Goal: Information Seeking & Learning: Learn about a topic

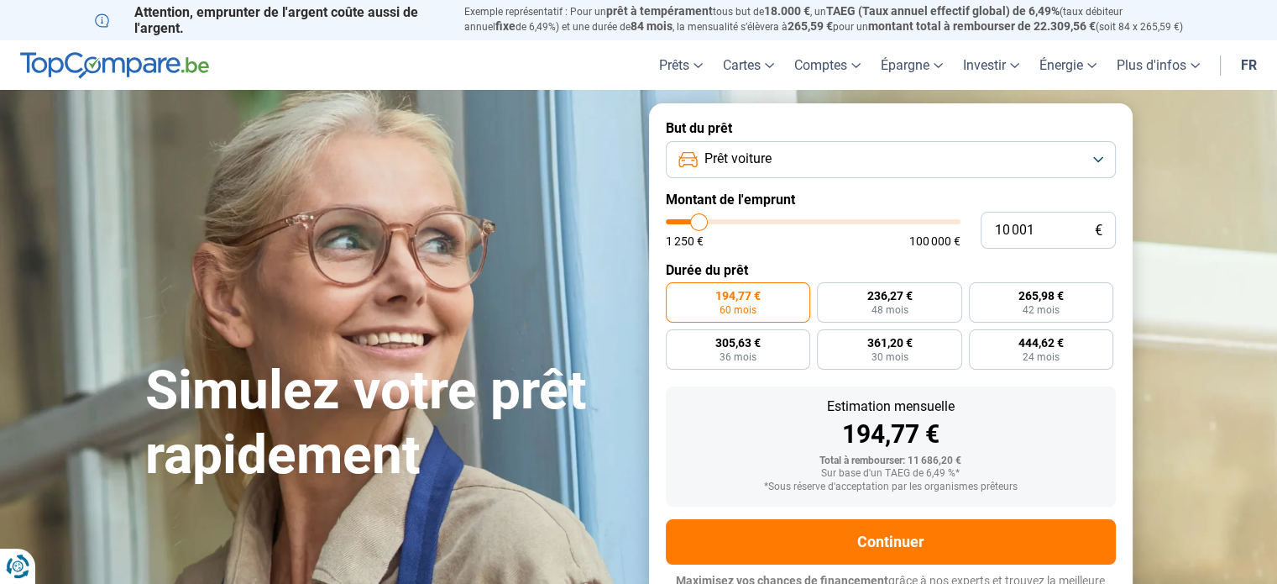
type input "8 500"
type input "8500"
type input "8 750"
type input "8750"
type input "9 000"
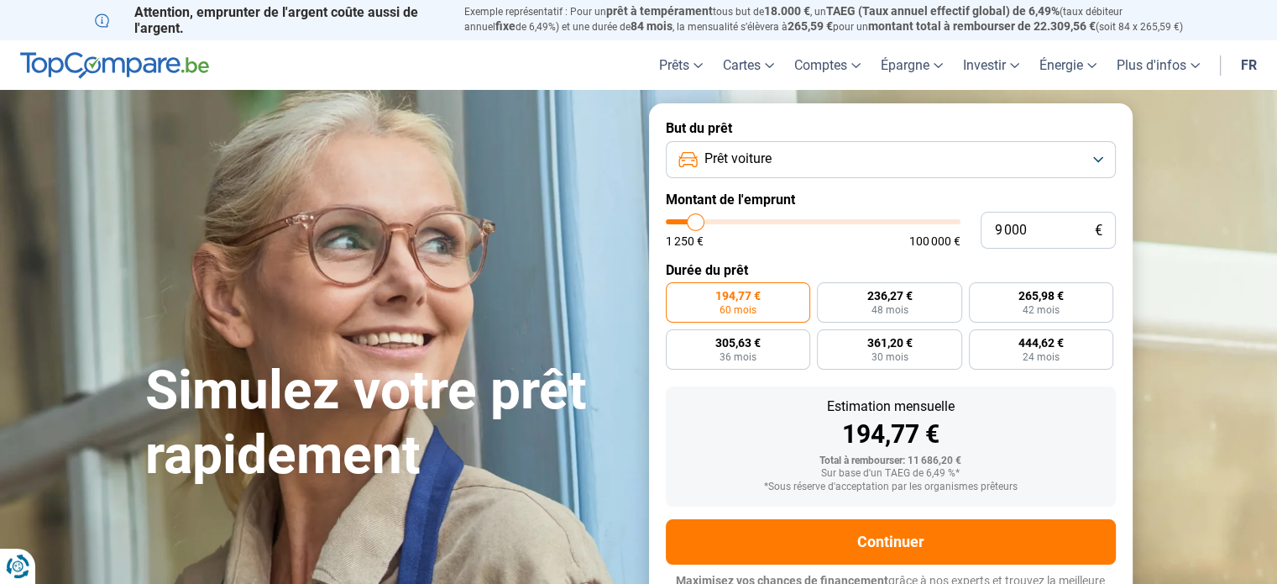
type input "9000"
type input "9 250"
type input "9250"
type input "9 500"
type input "9500"
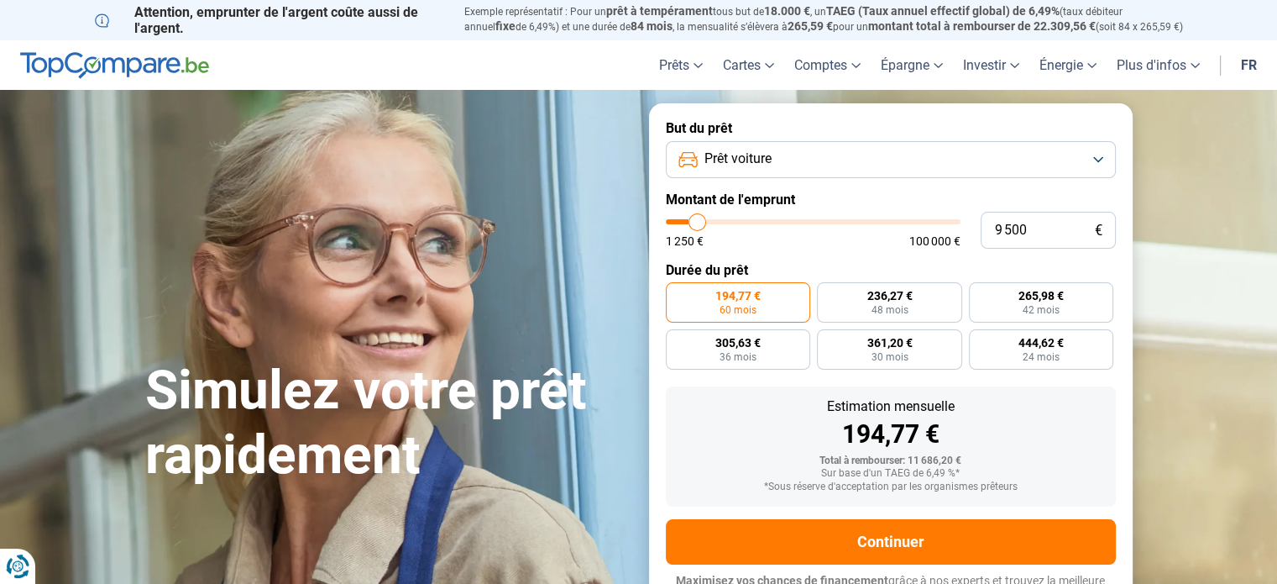
type input "9 750"
type input "9750"
type input "10 250"
type input "10250"
type input "10 500"
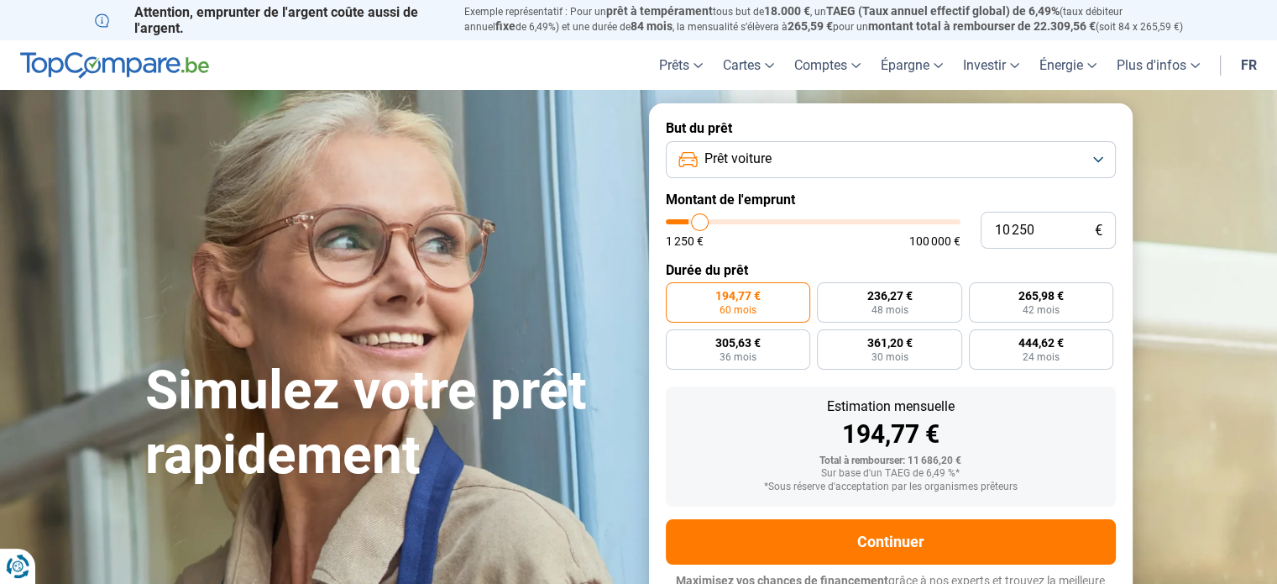
type input "10500"
type input "11 000"
type input "11000"
type input "11 250"
type input "11250"
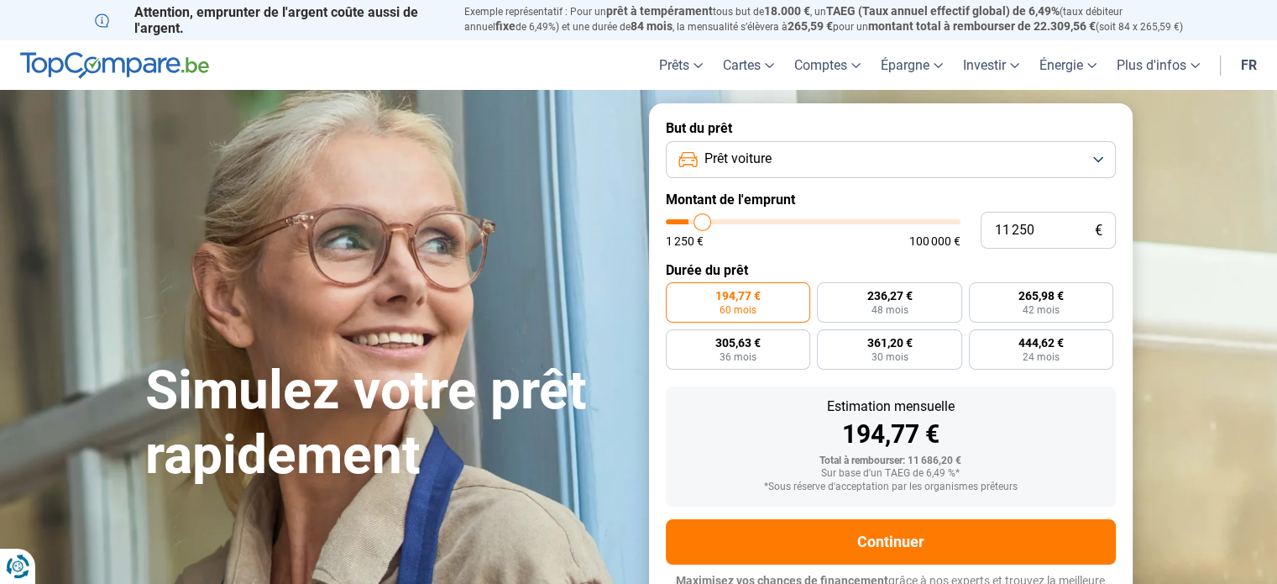
type input "12 500"
type input "12500"
type input "13 250"
type input "13250"
type input "14 000"
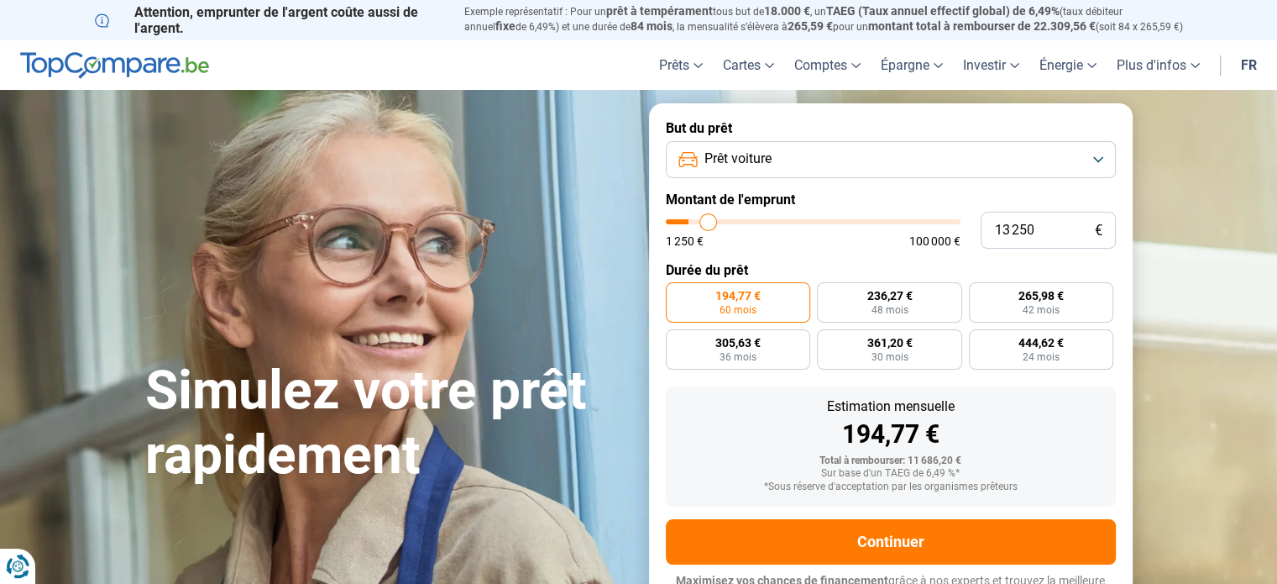
type input "14000"
type input "15 250"
type input "15250"
type input "15 500"
type input "15500"
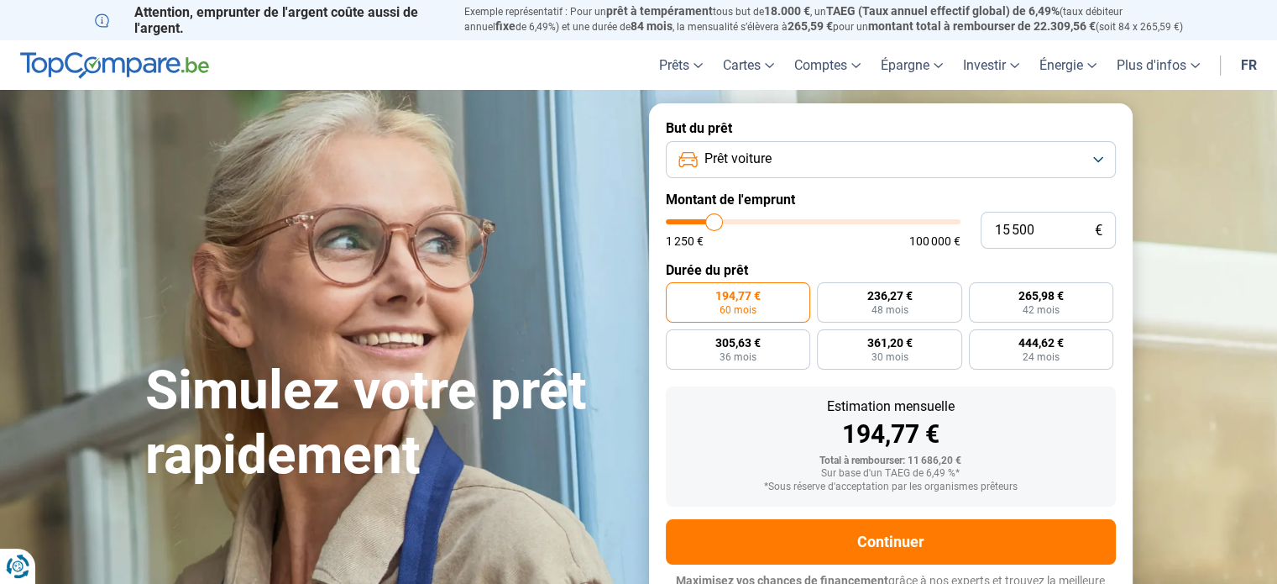
type input "16 000"
type input "16000"
type input "16 250"
type input "16250"
type input "16 500"
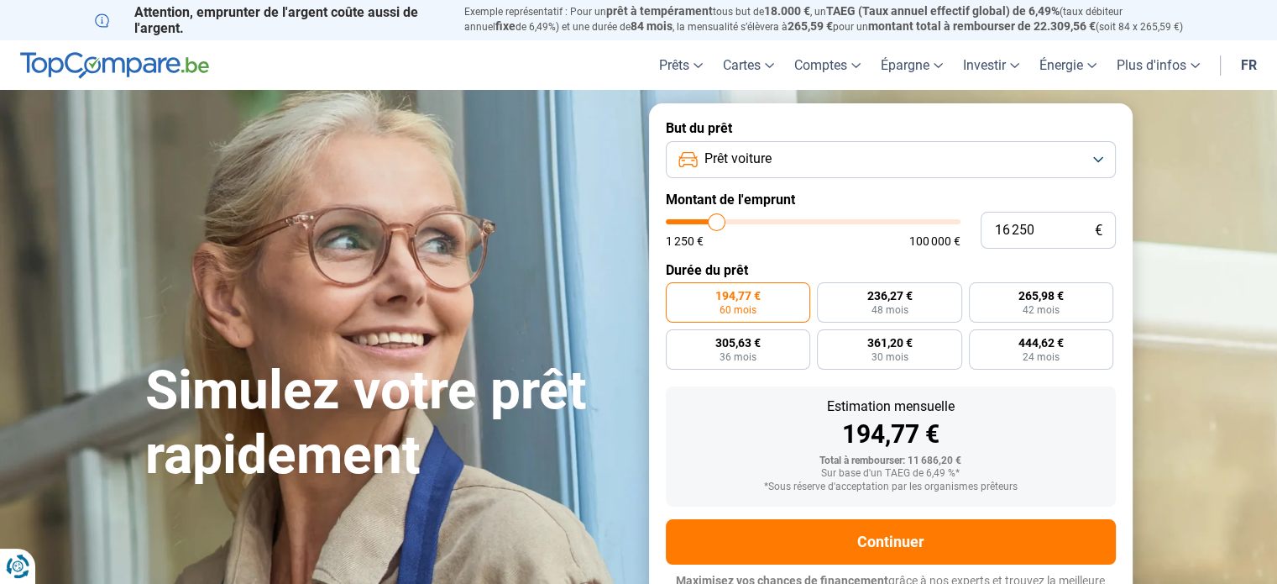
type input "16500"
type input "16 750"
type input "16750"
type input "17 250"
type input "17250"
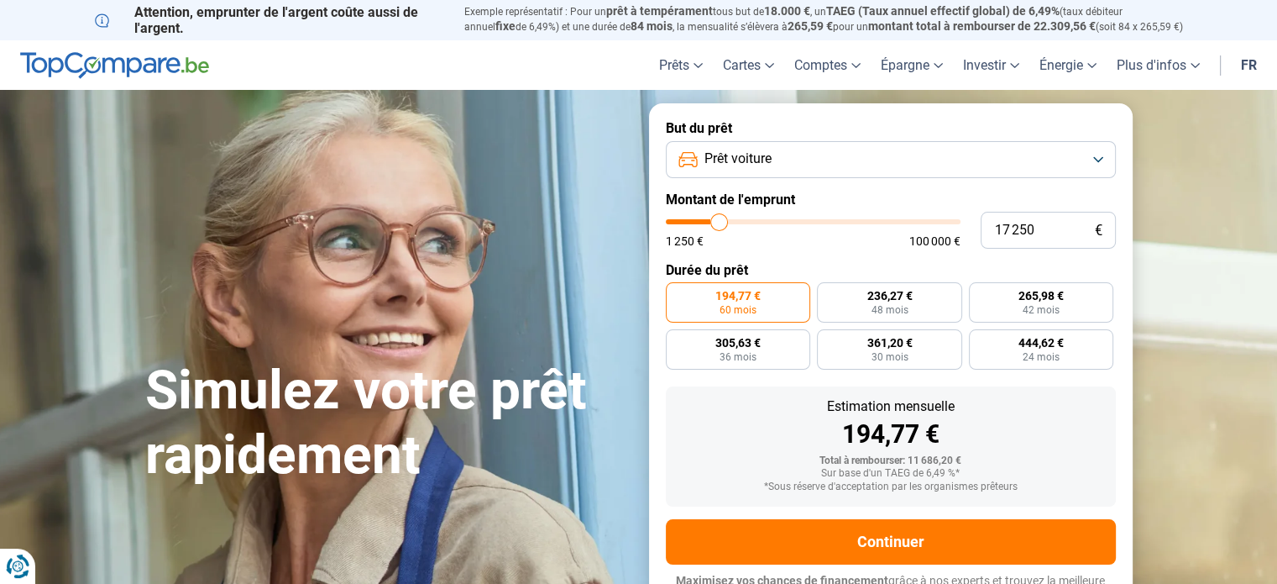
type input "17 500"
type input "17500"
type input "17 750"
type input "17750"
type input "18 000"
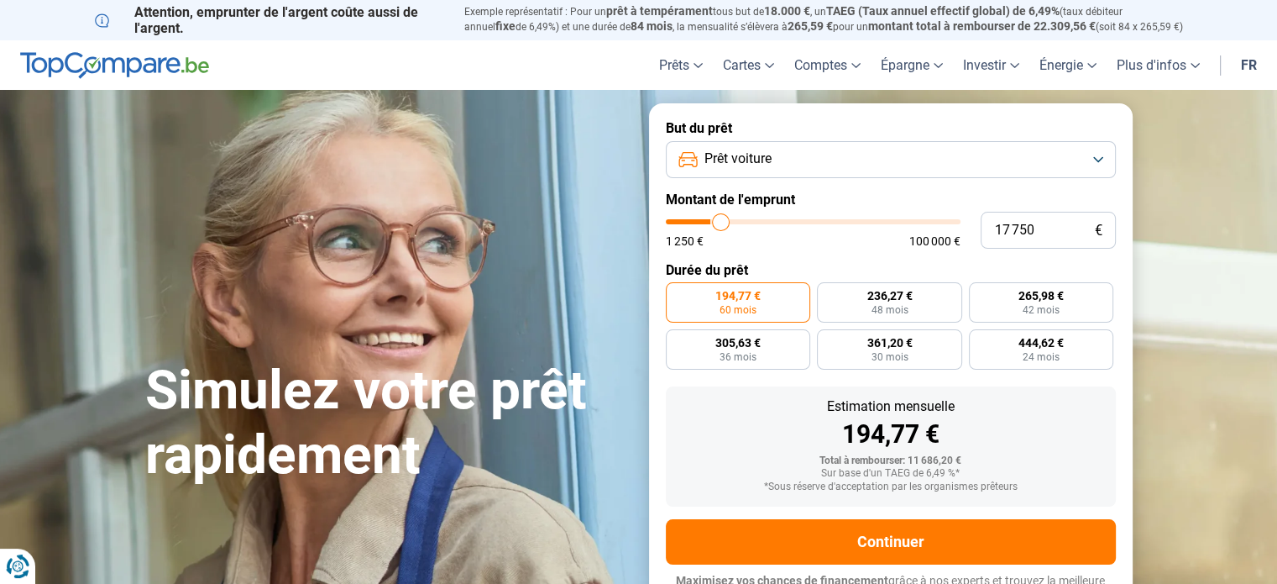
type input "18000"
type input "18 500"
type input "18500"
type input "18 750"
type input "18750"
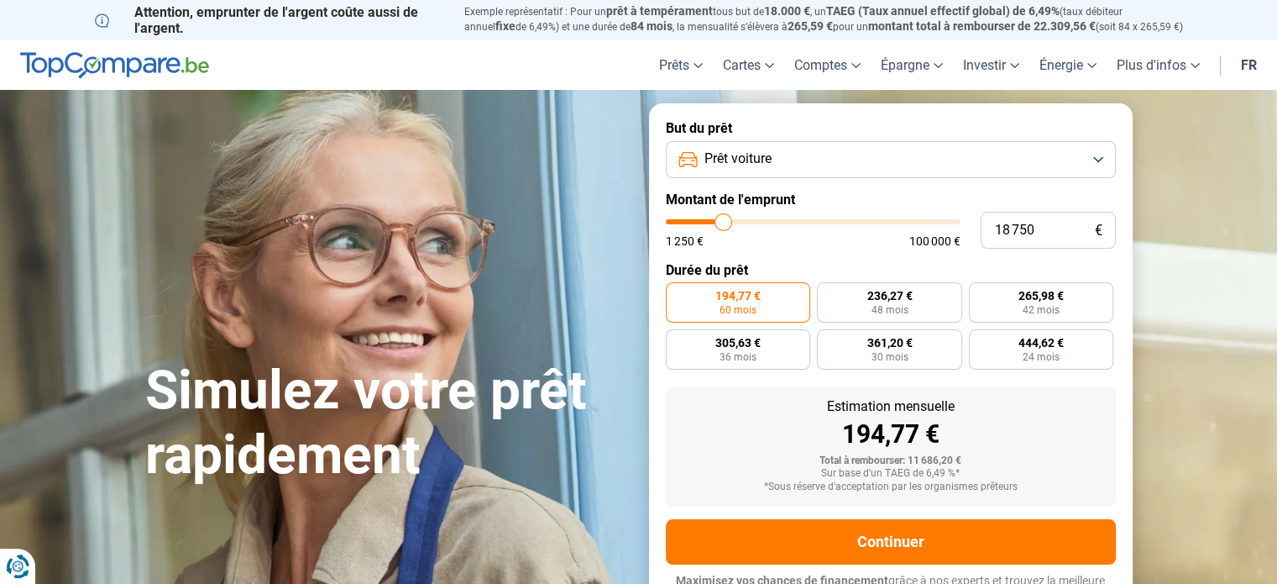
type input "19 000"
type input "19000"
type input "19 250"
type input "19250"
type input "19 500"
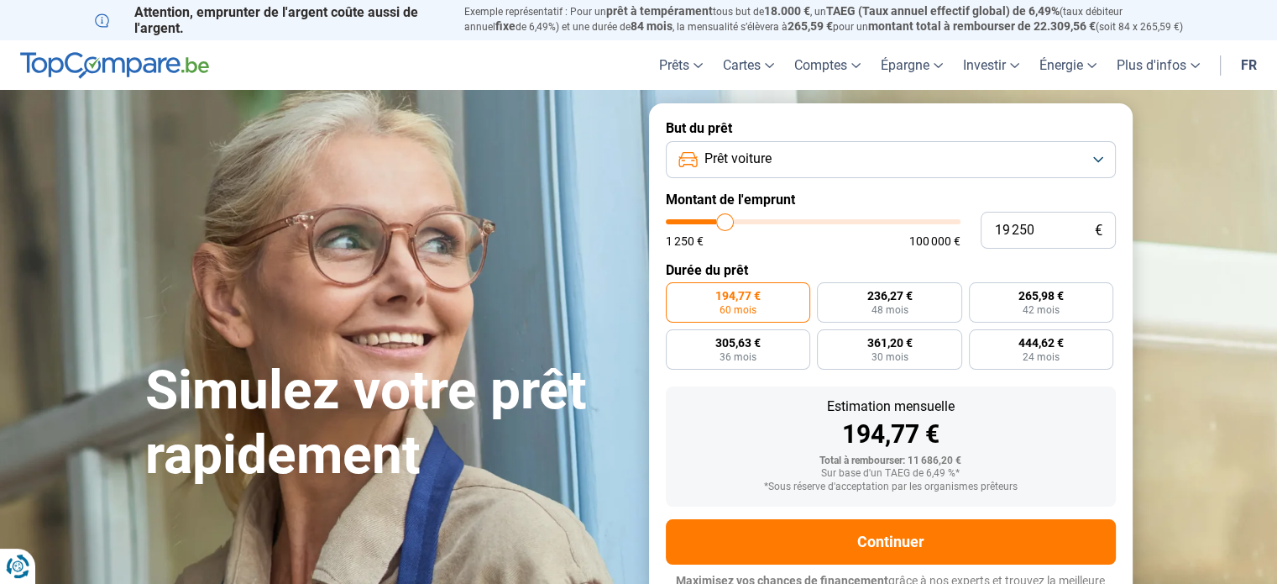
type input "19500"
type input "19 750"
type input "19750"
type input "20 250"
type input "20250"
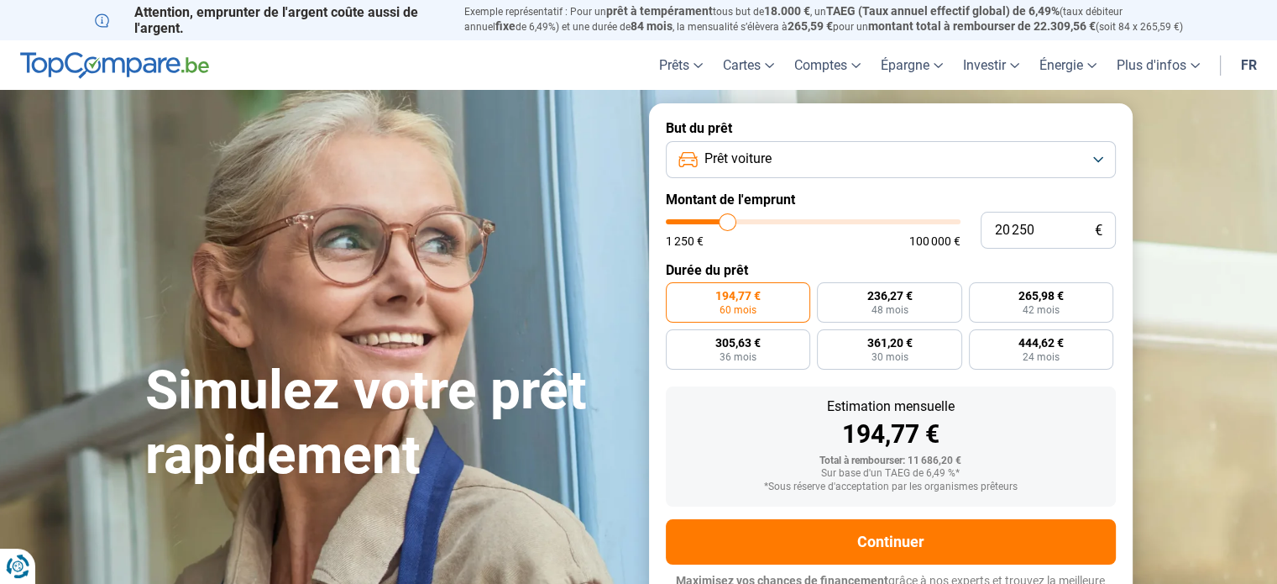
type input "20 750"
type input "20750"
type input "21 000"
type input "21000"
type input "21 250"
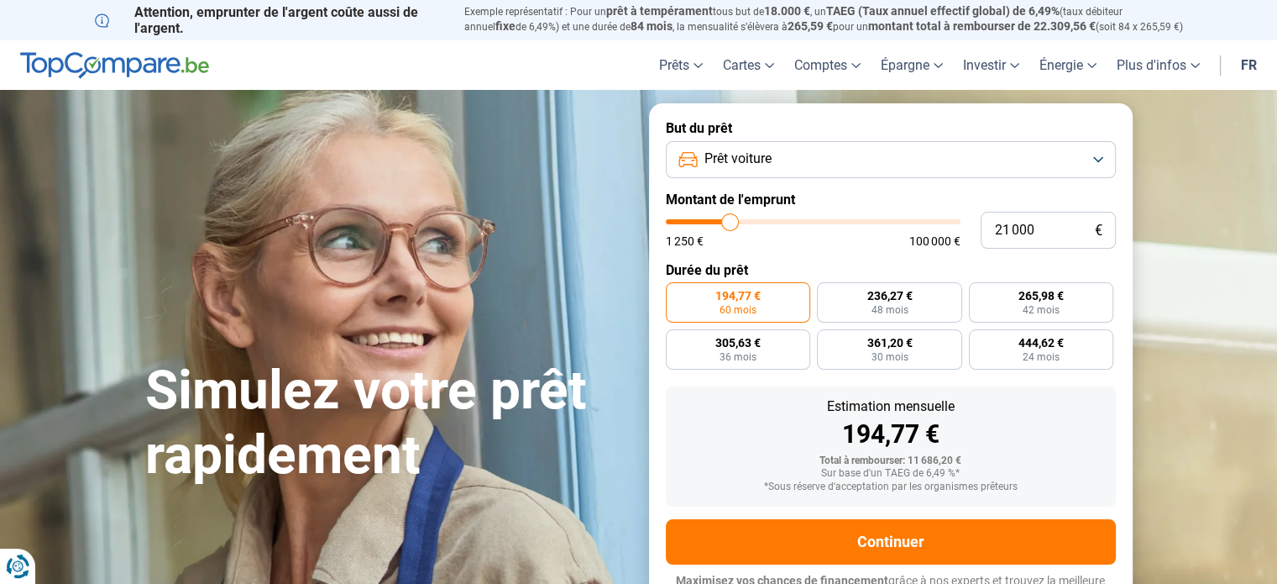
type input "21250"
type input "21 500"
type input "21500"
type input "22 000"
type input "22000"
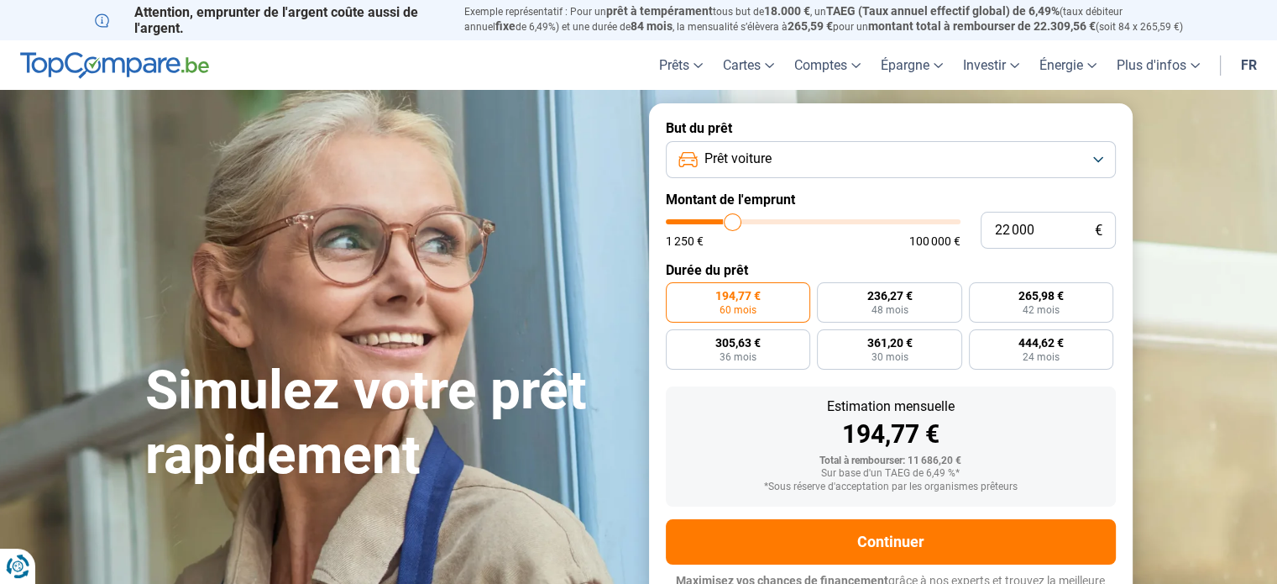
type input "22 250"
type input "22250"
type input "22 500"
type input "22500"
type input "22 750"
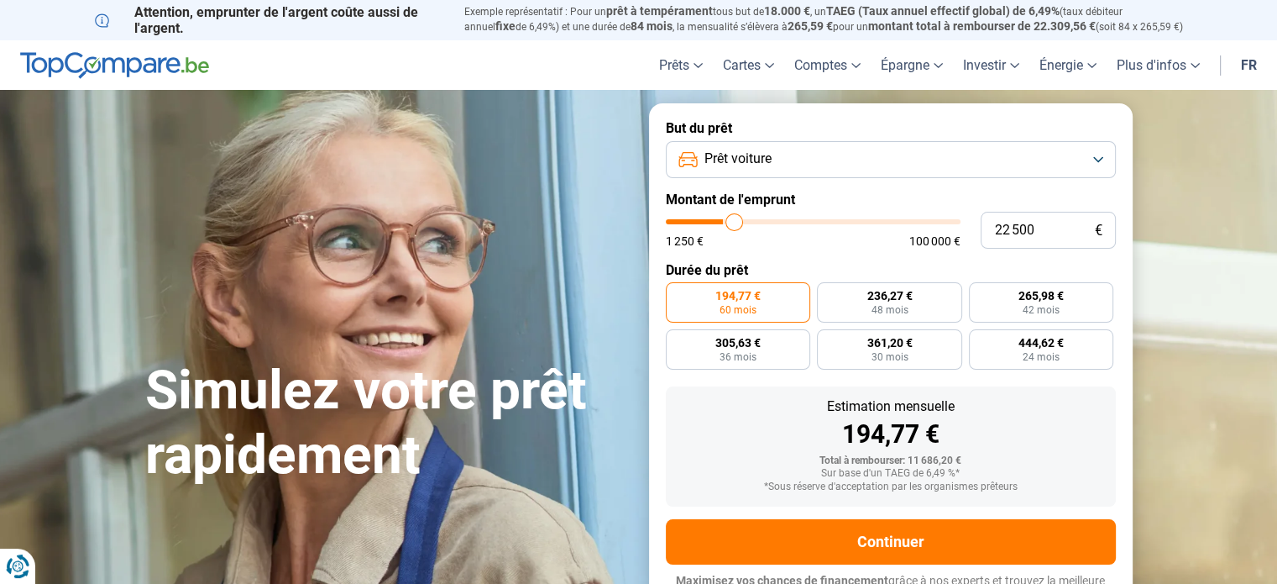
type input "22750"
type input "23 000"
type input "23000"
type input "23 250"
type input "23250"
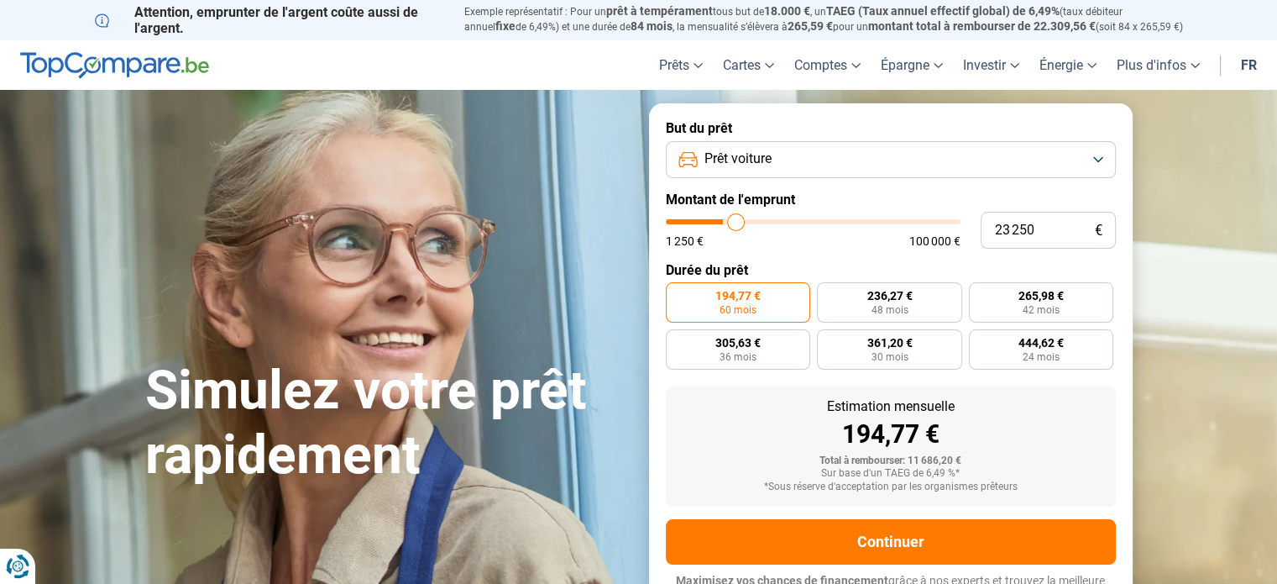
type input "23 500"
type input "23500"
type input "24 500"
type input "24500"
type input "25 000"
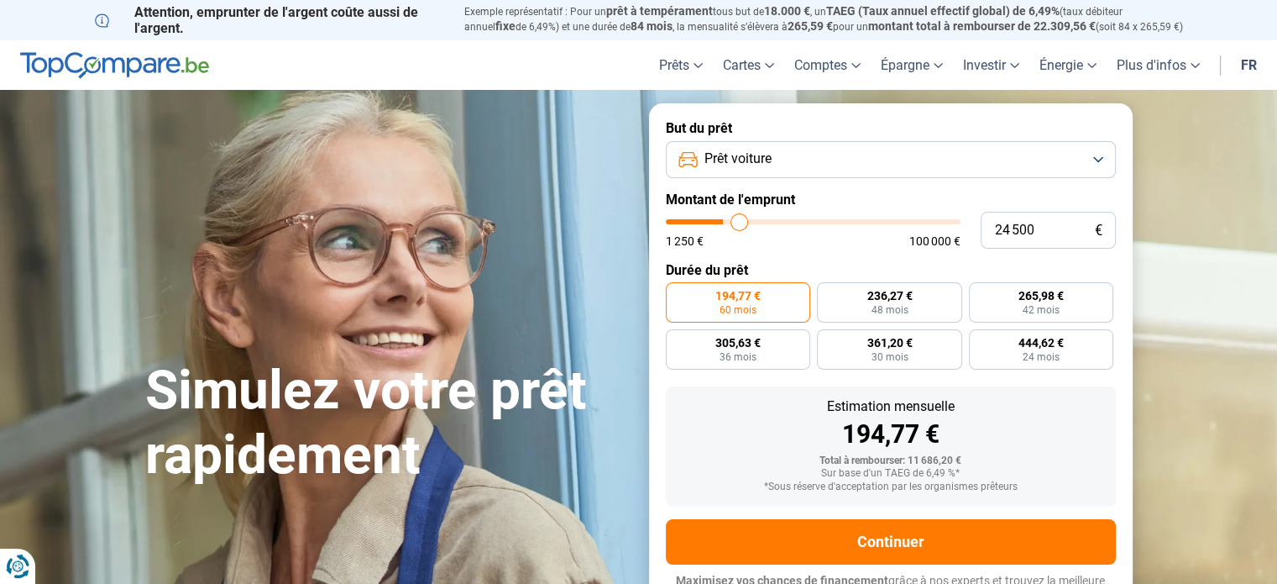
type input "25000"
type input "25 250"
drag, startPoint x: 695, startPoint y: 224, endPoint x: 742, endPoint y: 225, distance: 47.9
type input "25250"
click at [742, 224] on input "range" at bounding box center [813, 221] width 295 height 5
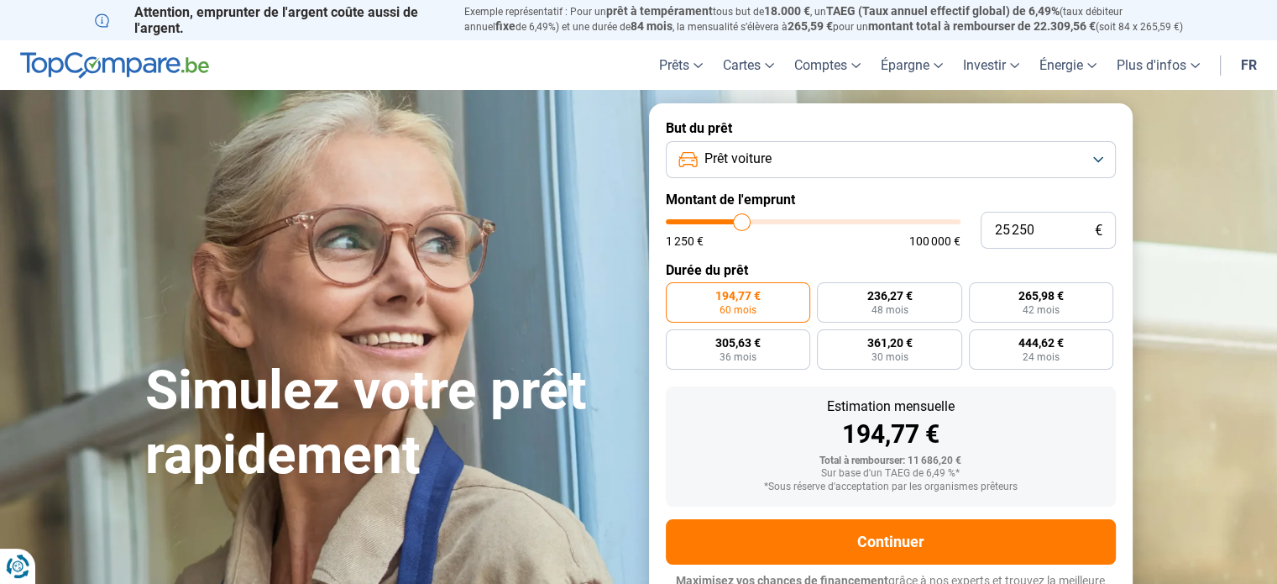
radio input "false"
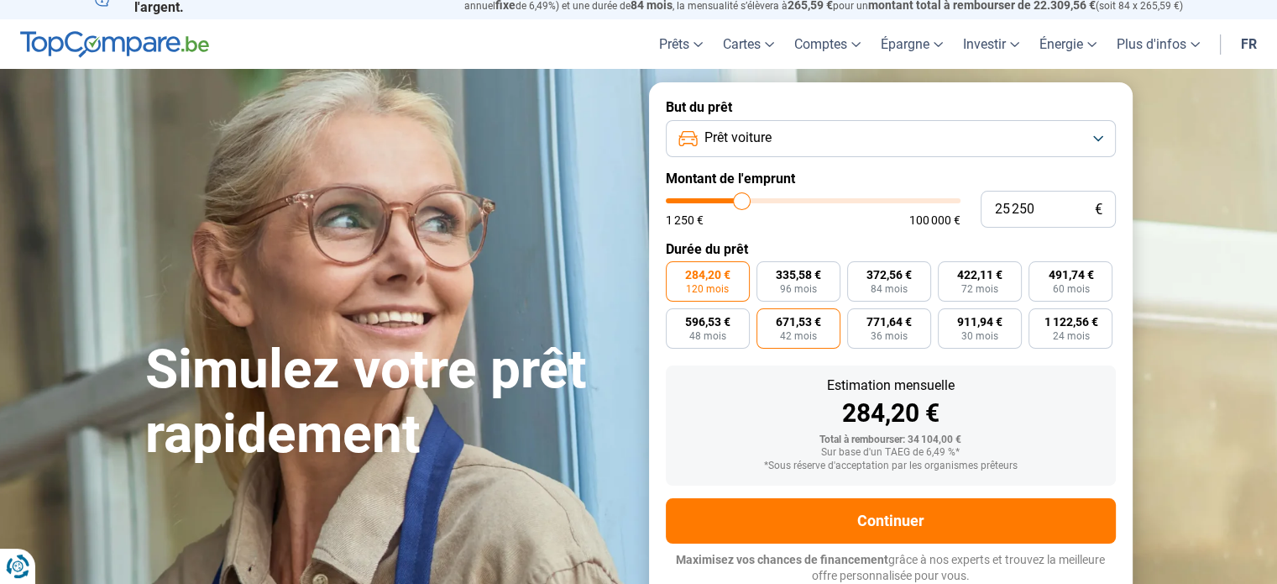
scroll to position [23, 0]
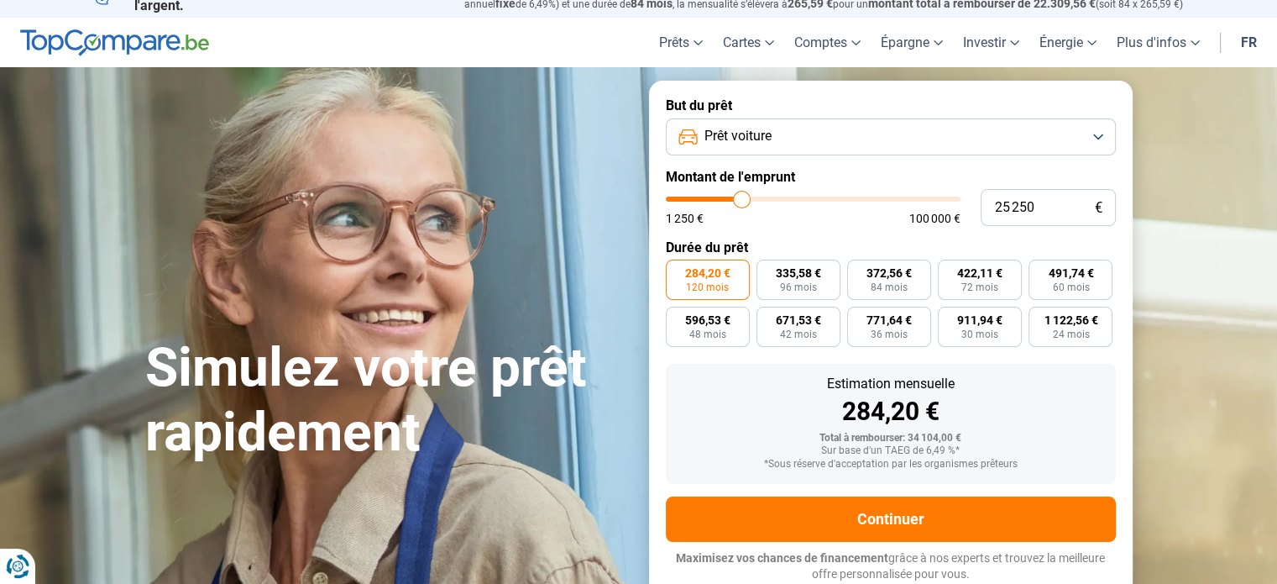
type input "26 750"
type input "26750"
type input "26 500"
type input "26500"
type input "26 000"
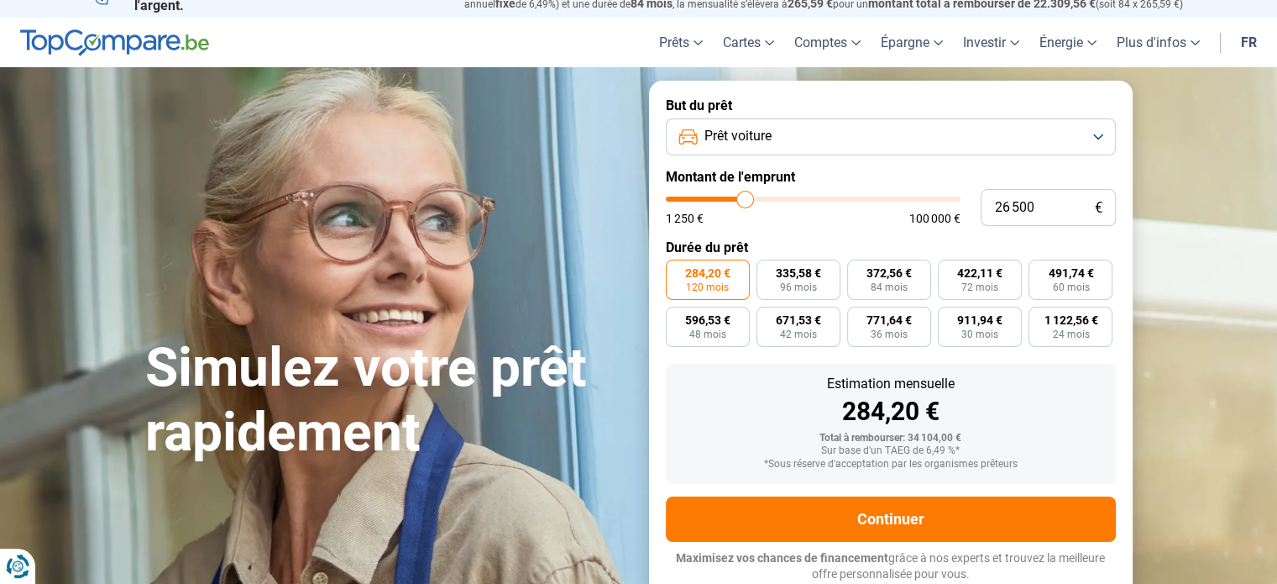
type input "26000"
type input "25 250"
type input "25250"
type input "25 000"
type input "25000"
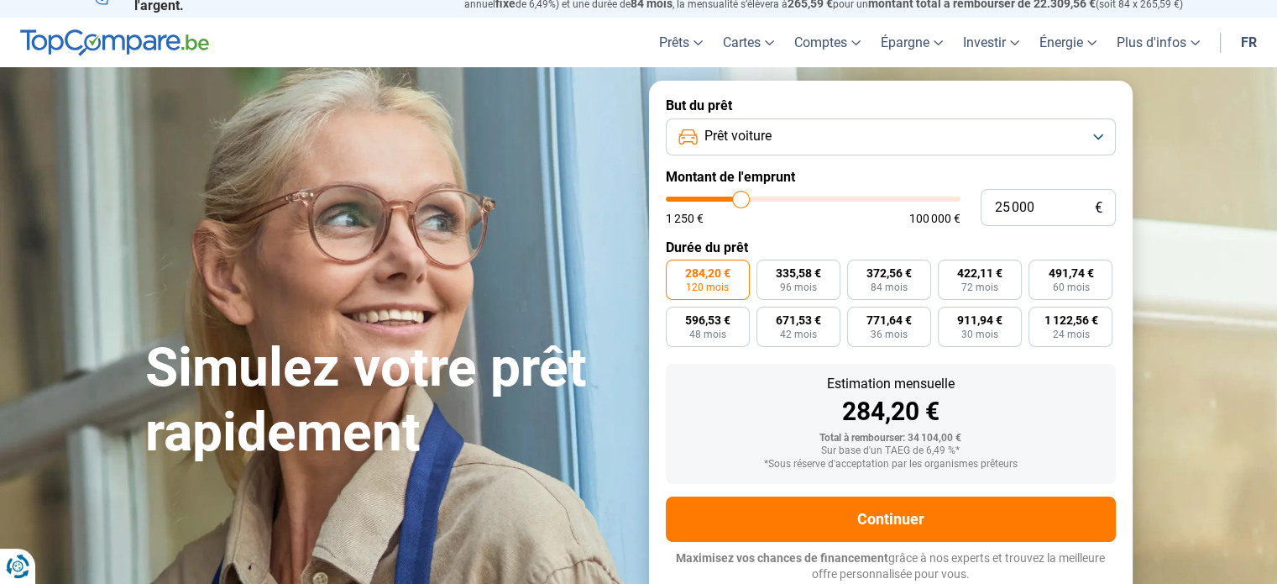
type input "24 250"
type input "24250"
type input "23 750"
type input "23750"
type input "23 500"
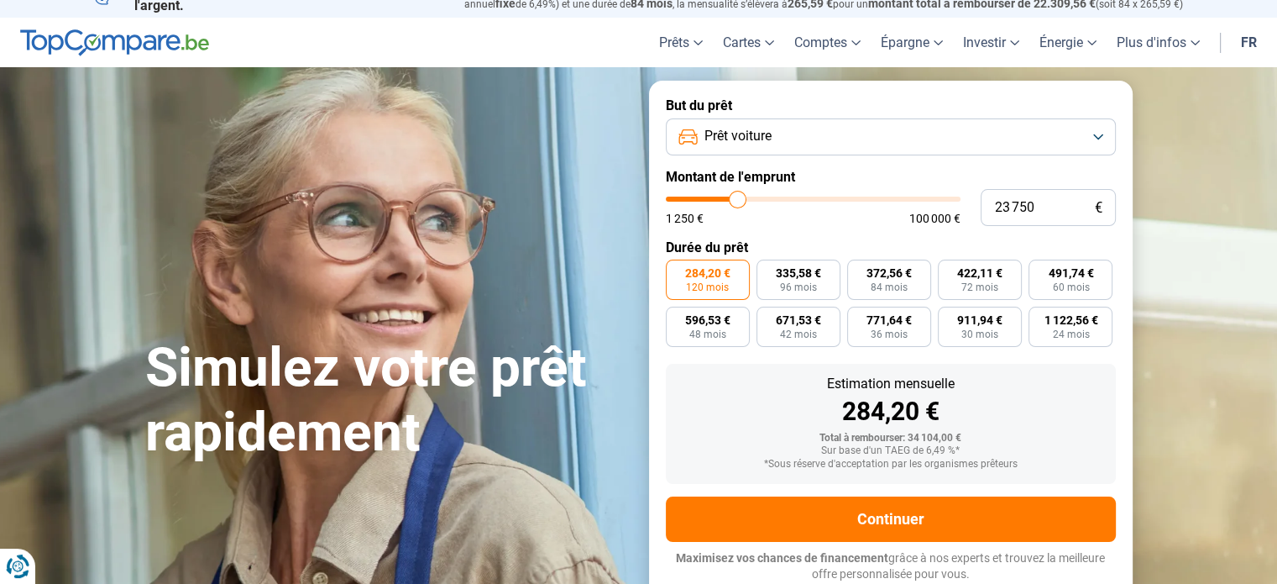
type input "23500"
type input "23 250"
type input "23250"
type input "23 000"
type input "23000"
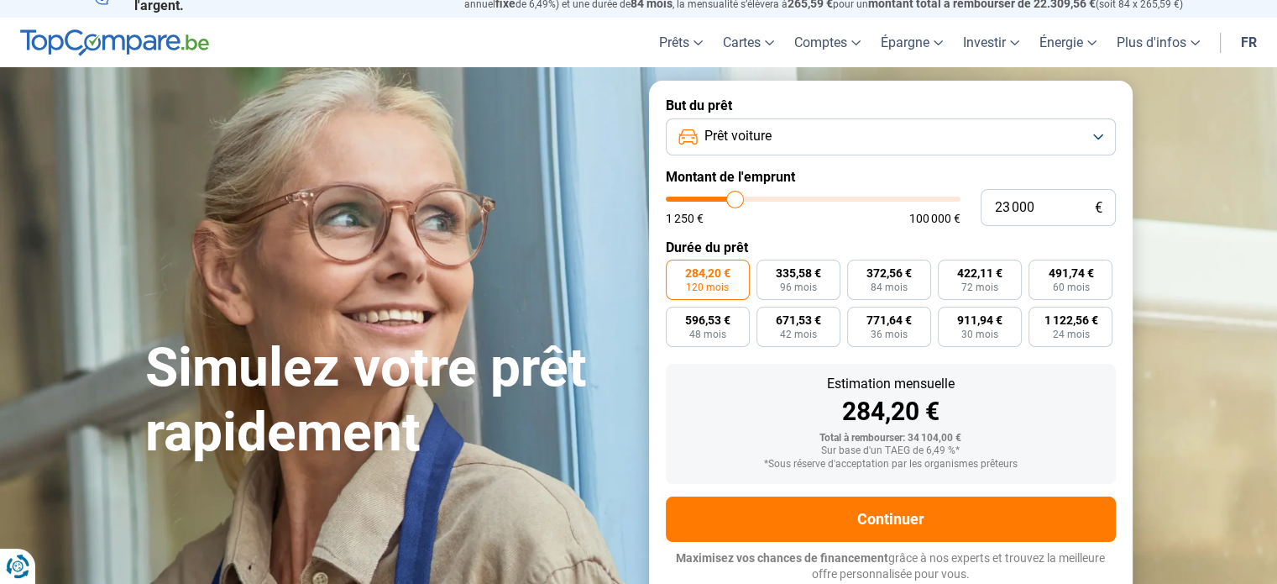
type input "22 750"
type input "22750"
type input "22 500"
type input "22500"
type input "21 500"
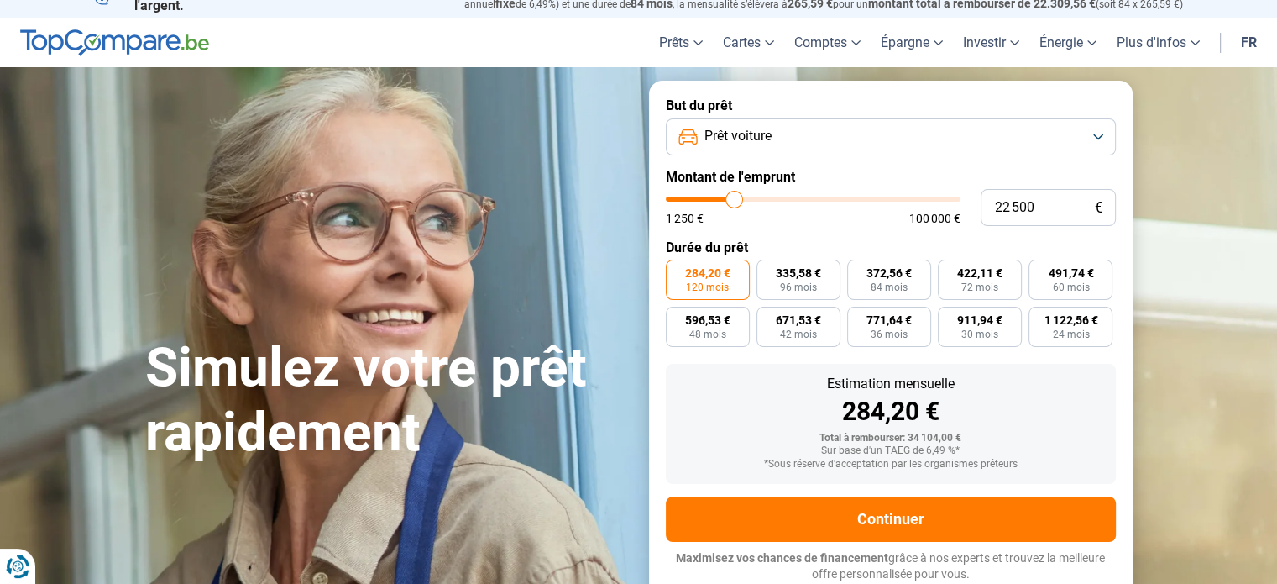
type input "21500"
type input "19 500"
type input "19500"
type input "19 000"
type input "19000"
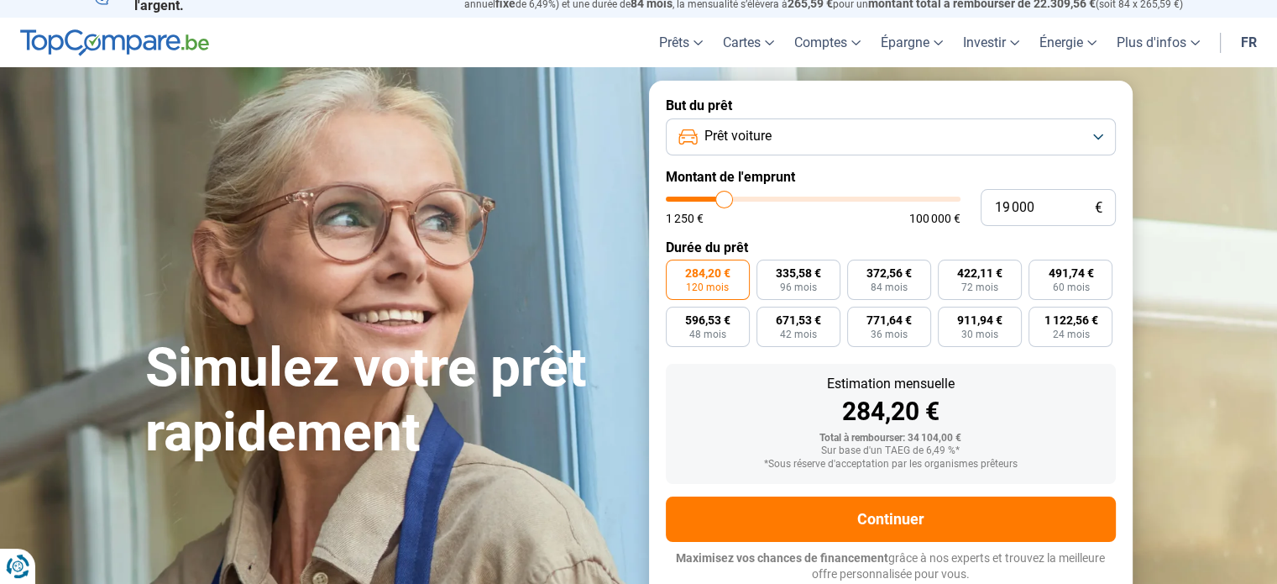
type input "18 750"
type input "18750"
type input "18 500"
type input "18500"
type input "18 250"
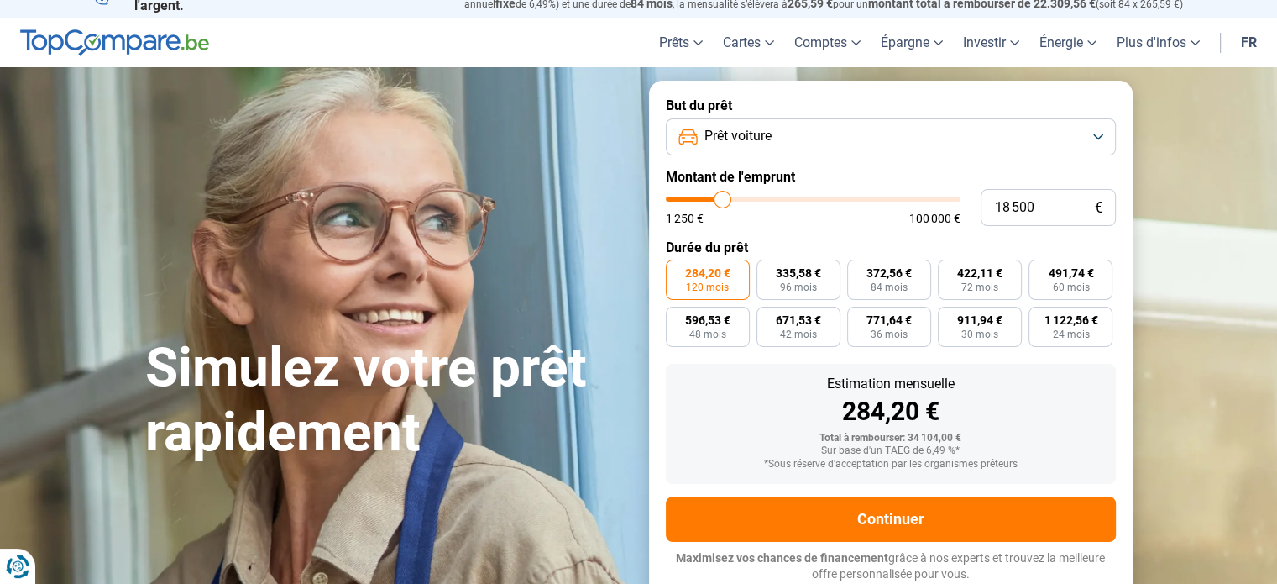
type input "18250"
type input "17 500"
type input "17500"
type input "14 500"
type input "14500"
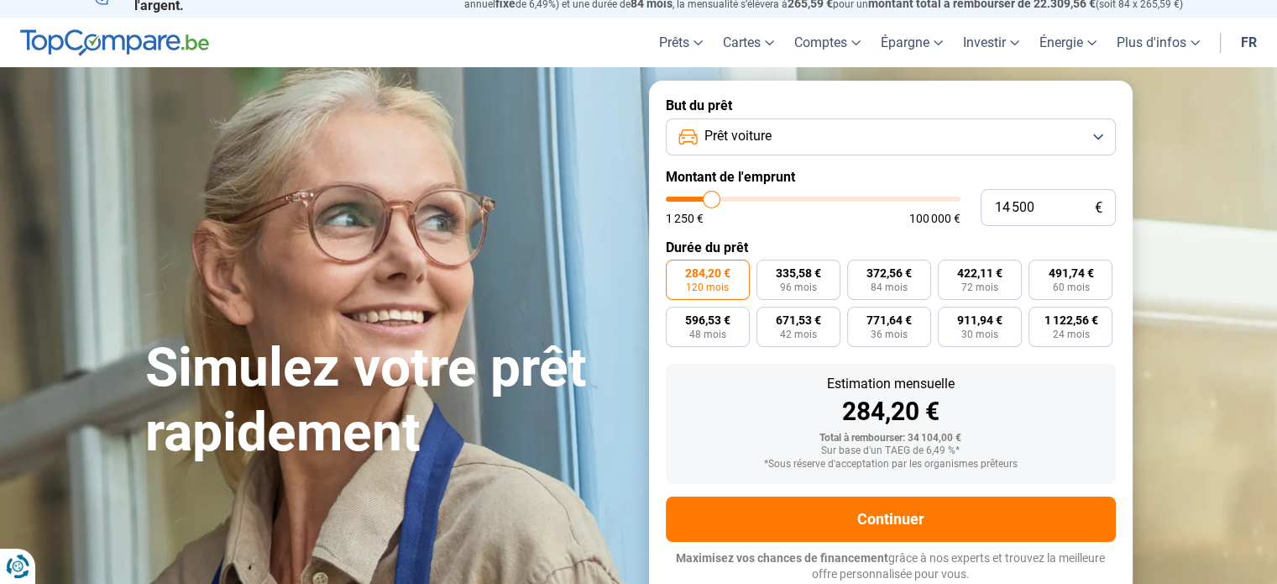
type input "11 750"
type input "11750"
type input "7 750"
type input "7750"
type input "4 250"
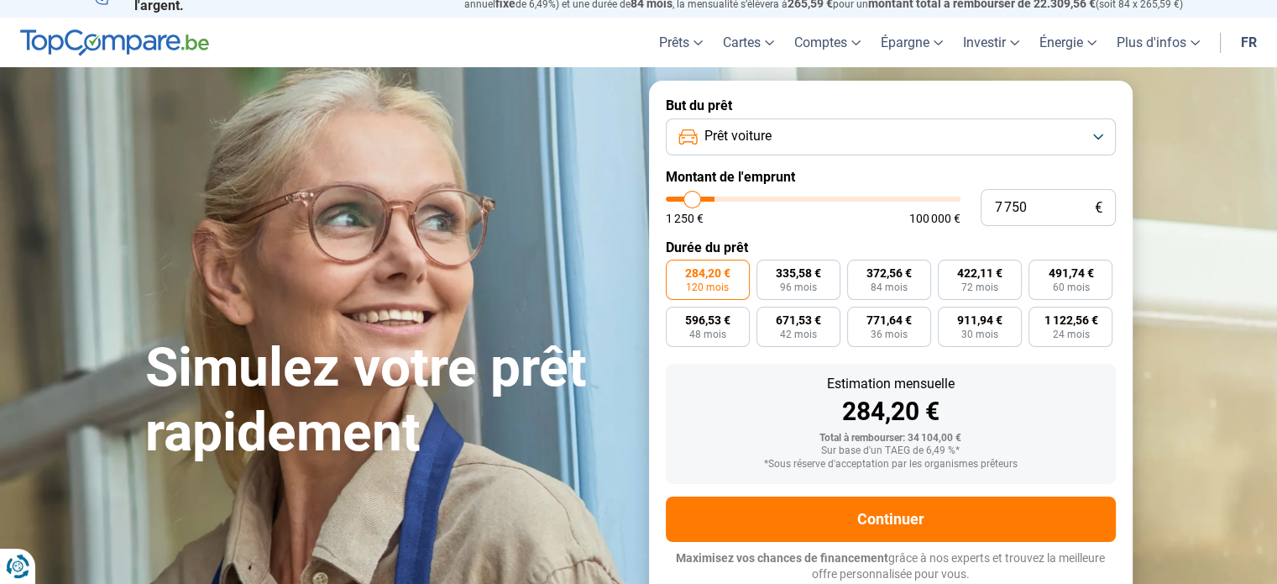
type input "4250"
type input "2 000"
type input "2000"
type input "2 250"
type input "2250"
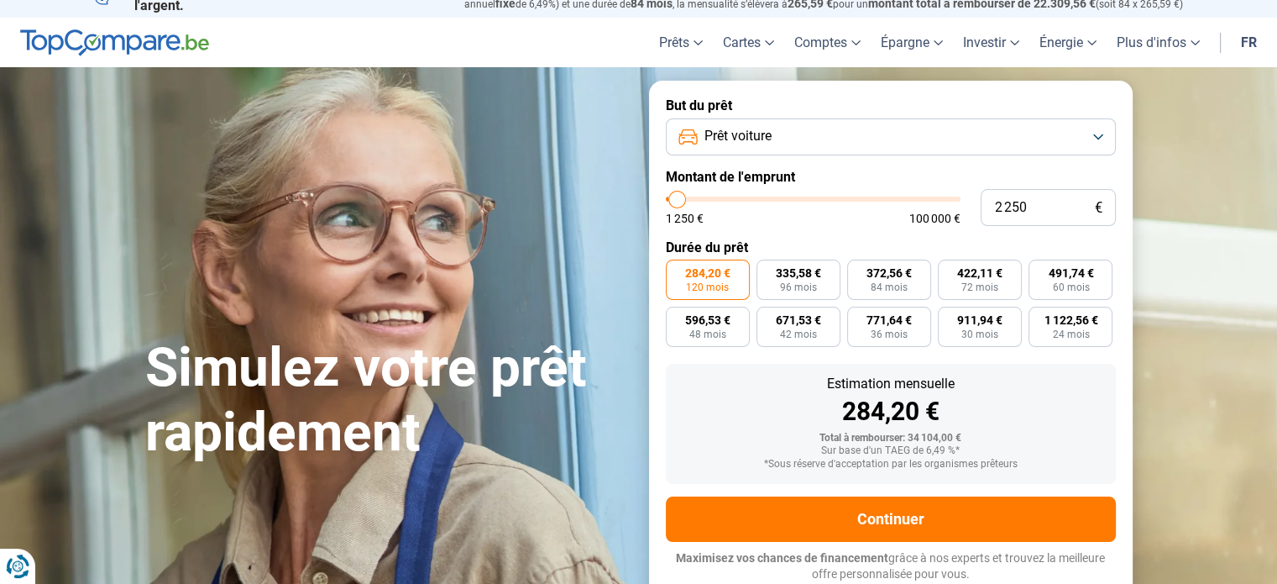
type input "3 250"
type input "3250"
type input "4 000"
type input "4000"
type input "5 250"
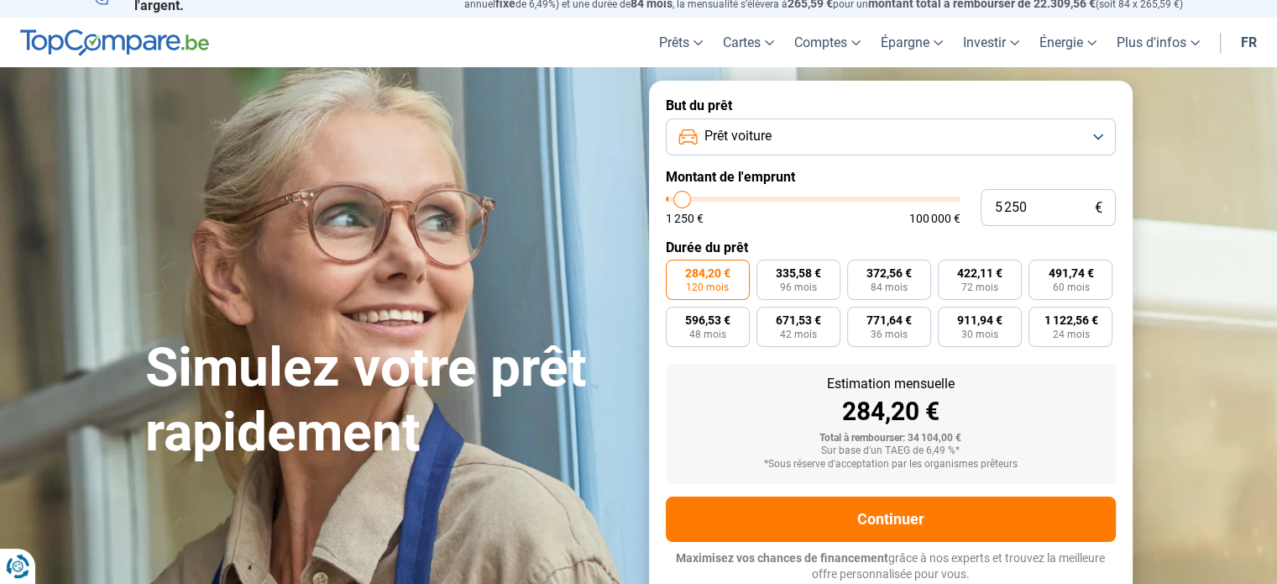
type input "5250"
type input "7 750"
type input "7750"
type input "10 000"
type input "10000"
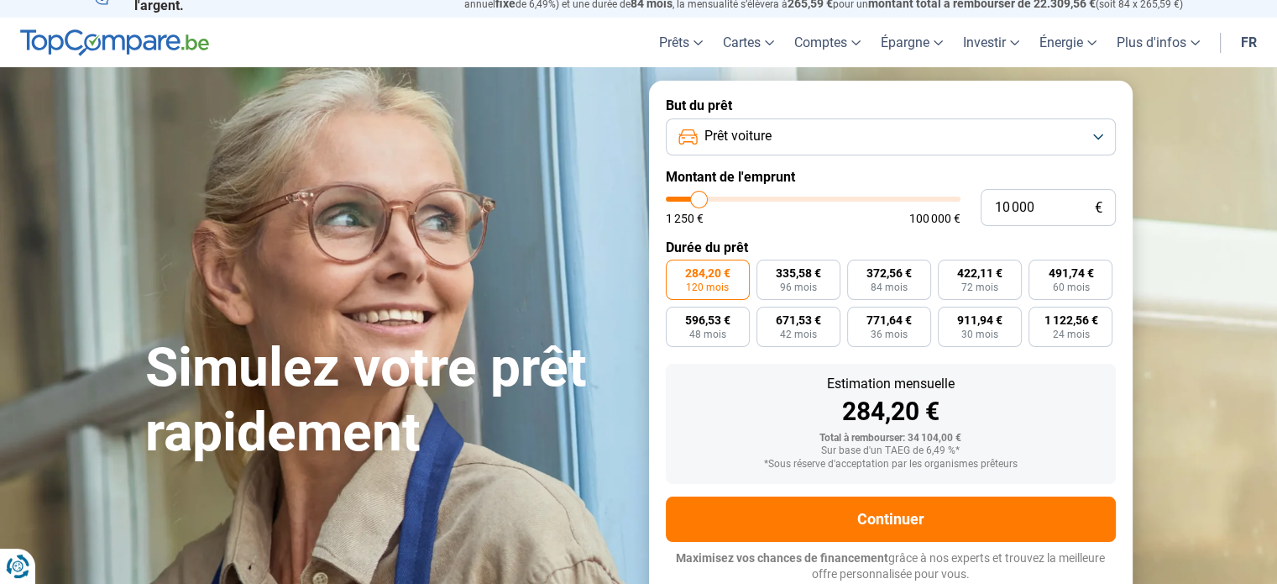
type input "10 750"
type input "10750"
type input "11 500"
type input "11500"
type input "11 750"
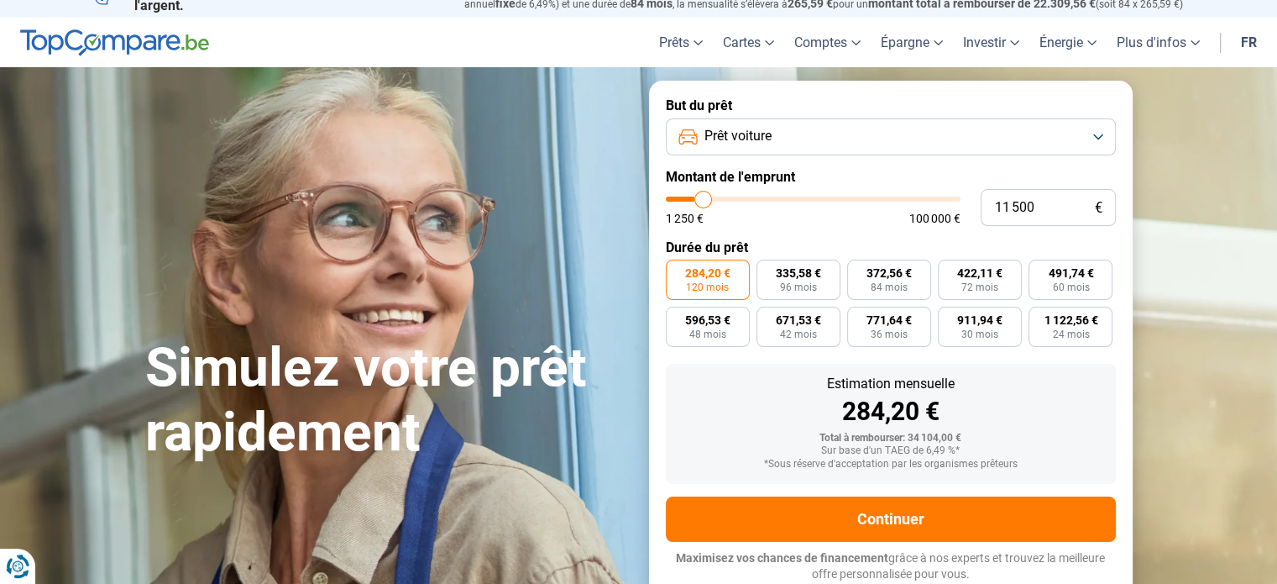
type input "11750"
type input "12 250"
type input "12250"
type input "12 500"
type input "12500"
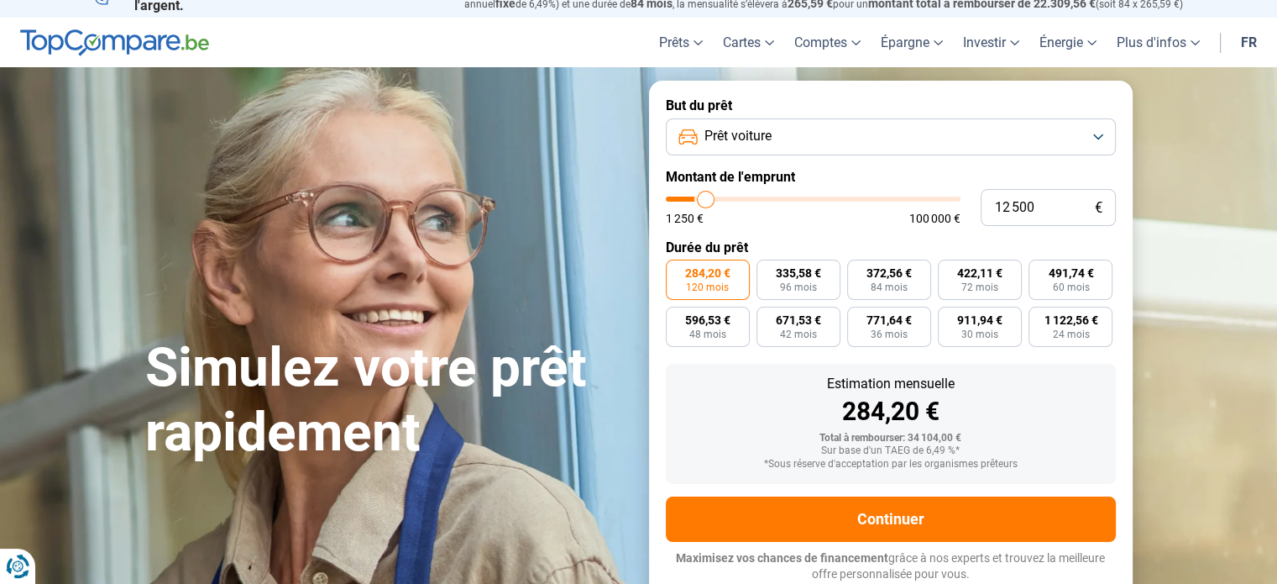
type input "12 750"
type input "12750"
type input "13 250"
type input "13250"
type input "13 500"
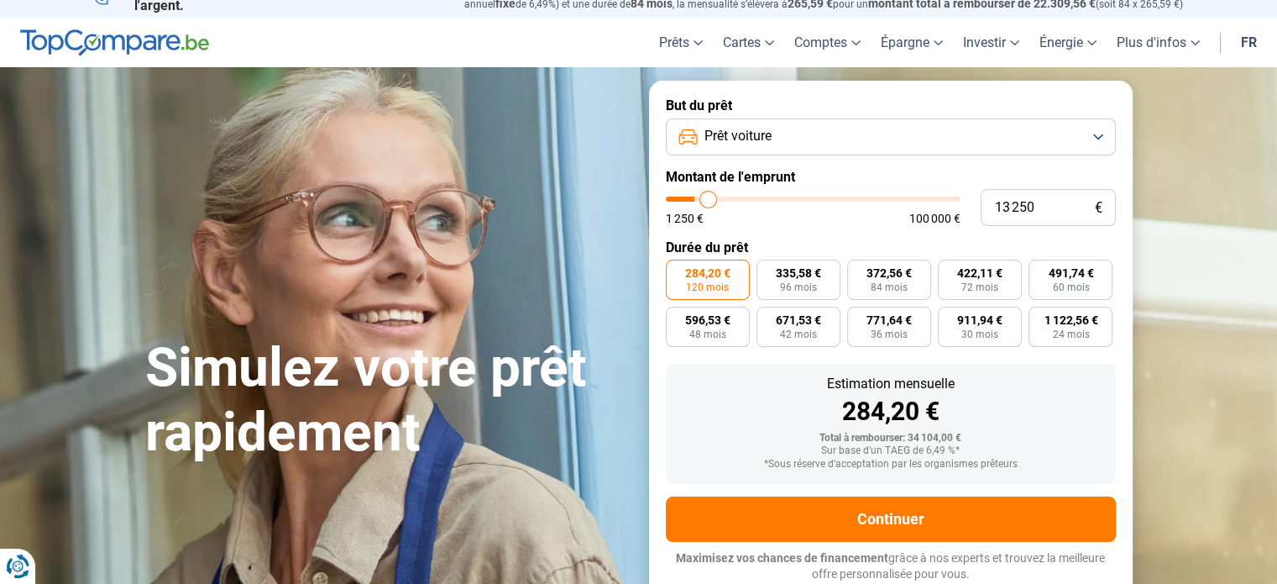
type input "13500"
type input "14 500"
type input "14500"
type input "15 500"
type input "15500"
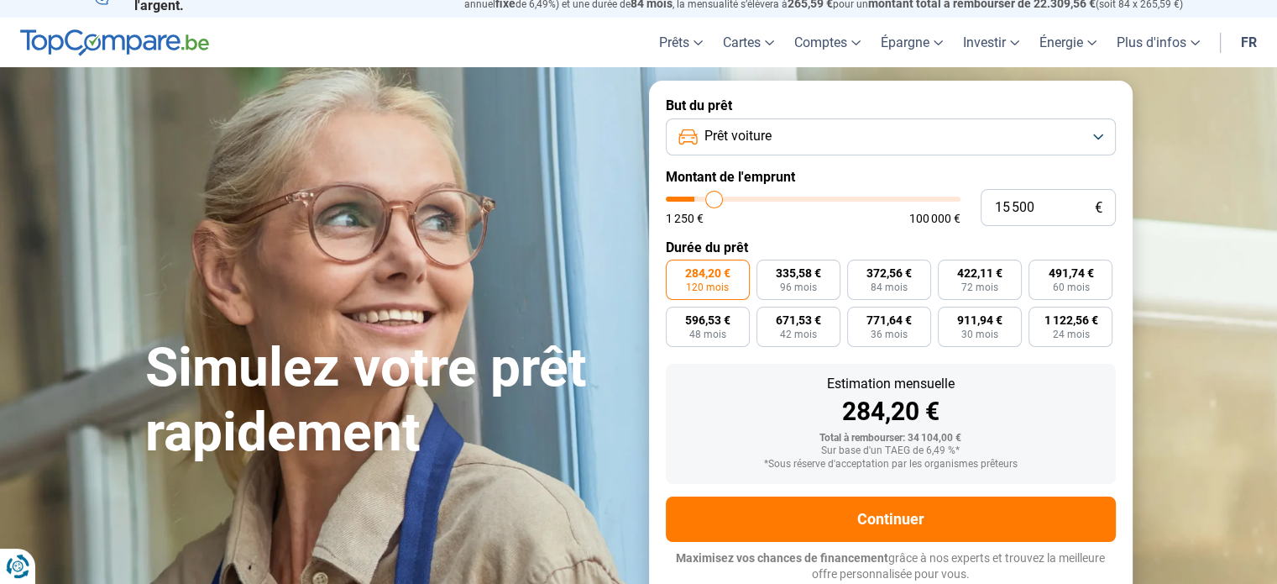
type input "16 000"
type input "16000"
type input "16 500"
type input "16500"
type input "16 750"
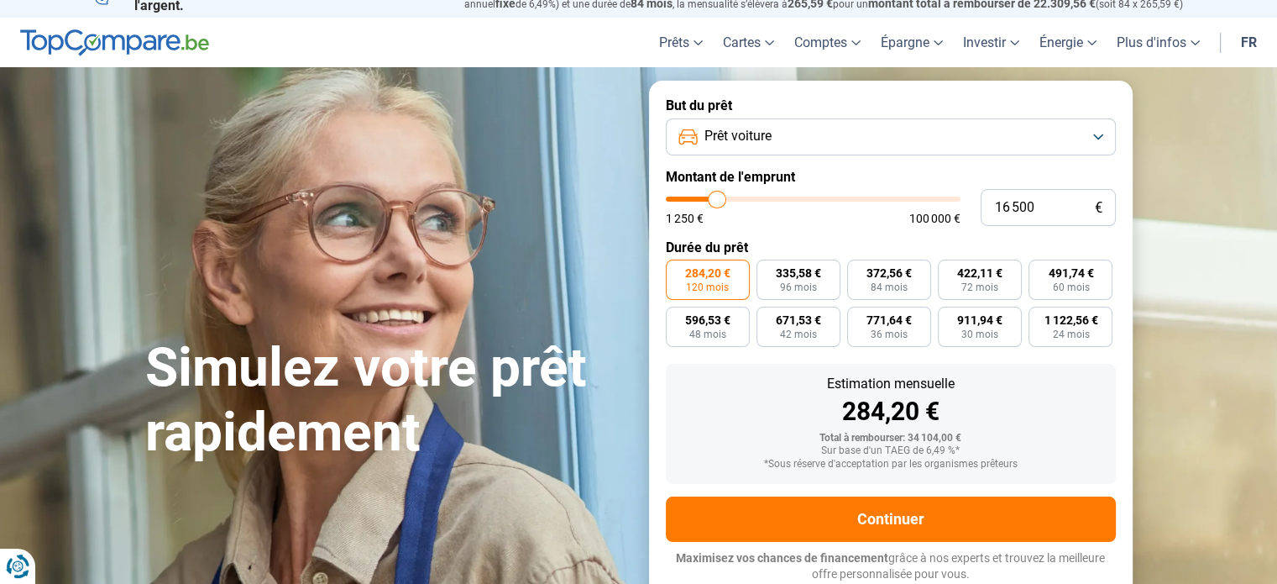
type input "16750"
type input "17 500"
drag, startPoint x: 747, startPoint y: 197, endPoint x: 720, endPoint y: 206, distance: 28.2
type input "17500"
click at [720, 202] on input "range" at bounding box center [813, 199] width 295 height 5
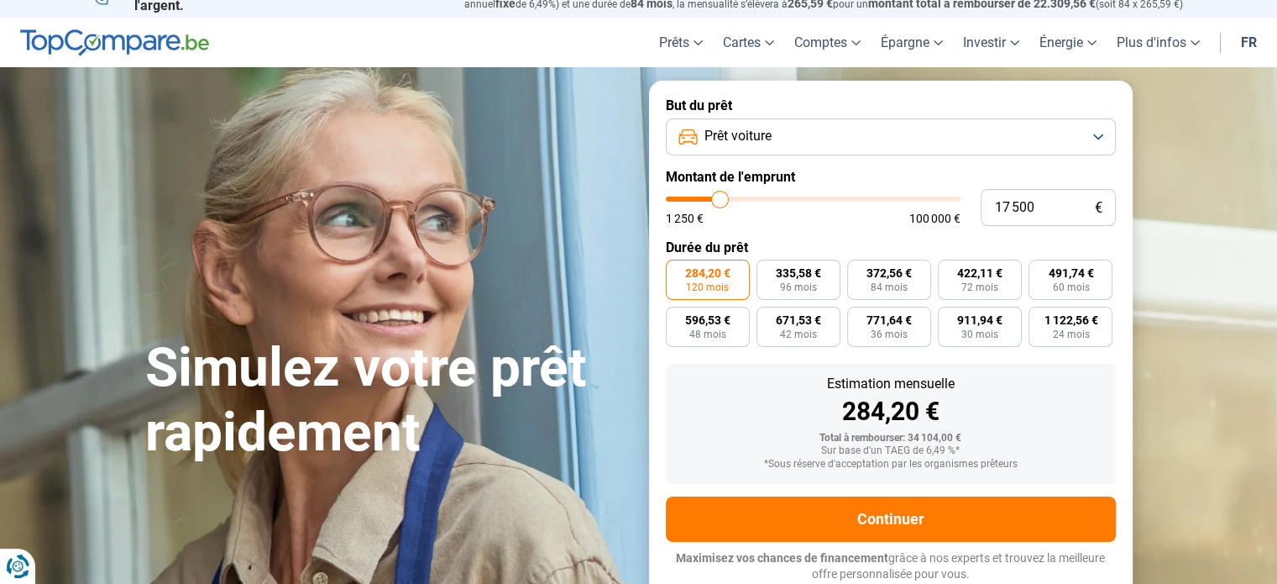
radio input "true"
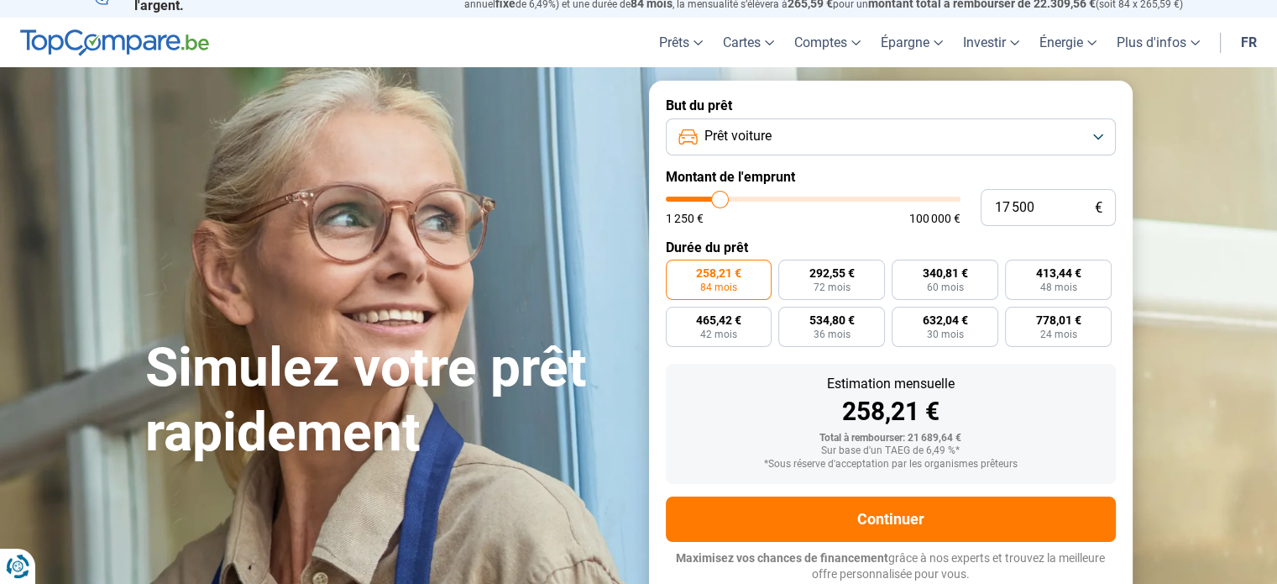
type input "16 500"
type input "16500"
type input "15 500"
type input "15500"
type input "14 750"
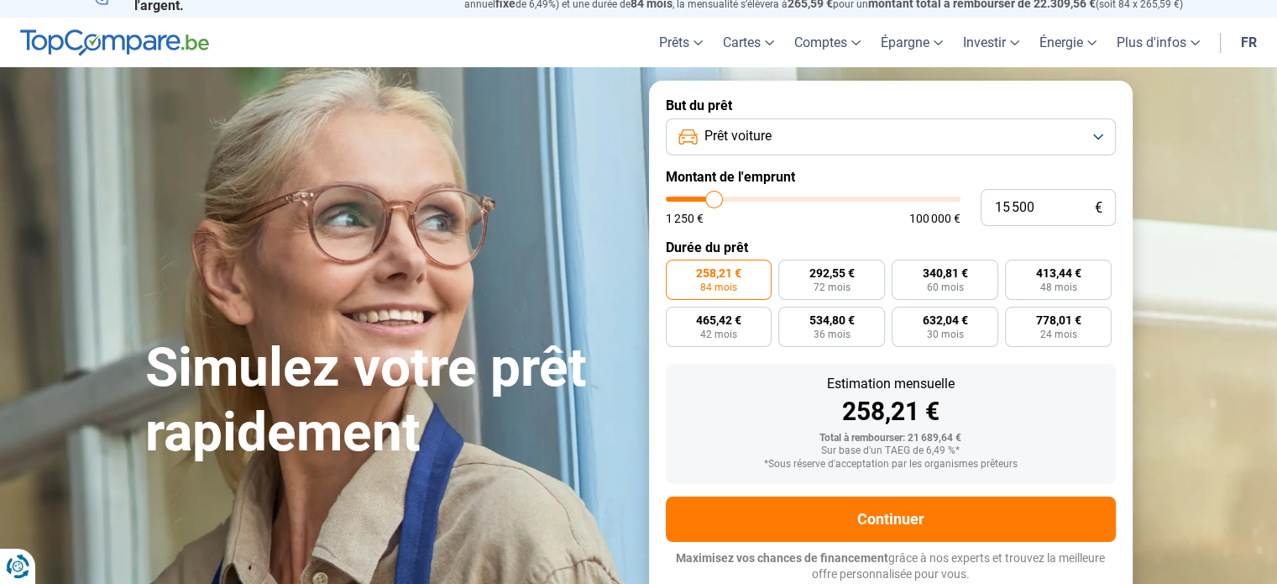
type input "14750"
type input "13 750"
type input "13750"
type input "13 500"
type input "13500"
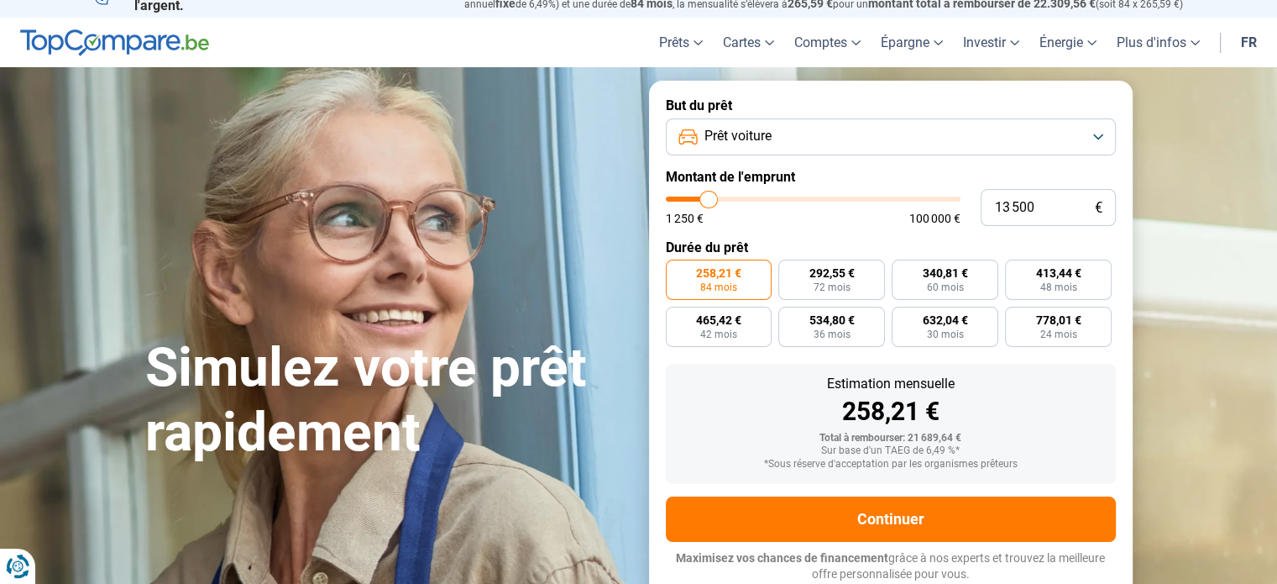
type input "13 000"
type input "13000"
type input "12 750"
type input "12750"
type input "12 500"
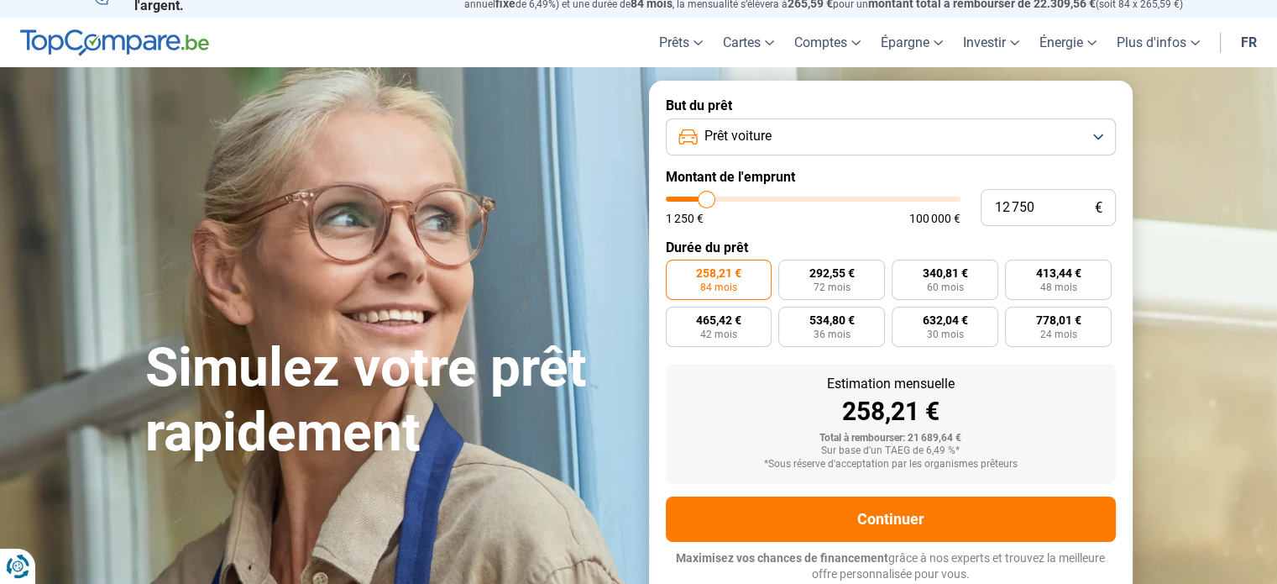
type input "12500"
type input "12 000"
drag, startPoint x: 718, startPoint y: 197, endPoint x: 705, endPoint y: 200, distance: 13.9
type input "12000"
click at [705, 200] on input "range" at bounding box center [813, 199] width 295 height 5
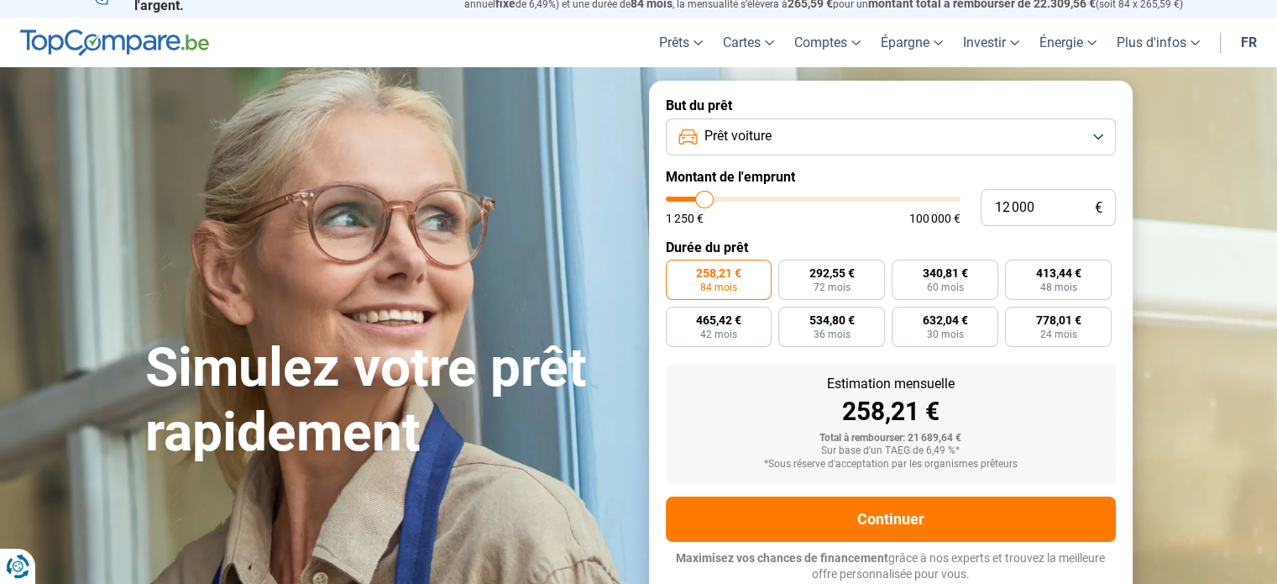
radio input "true"
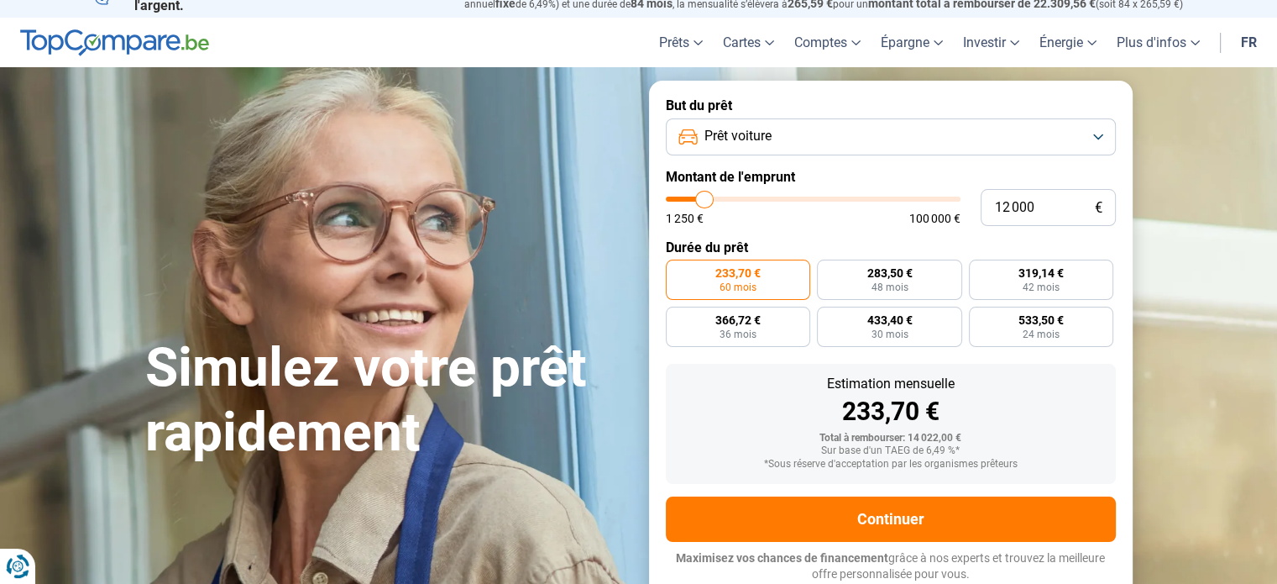
click at [886, 220] on div "1 250 € 100 000 €" at bounding box center [813, 218] width 295 height 12
type input "12 250"
type input "12250"
type input "12 500"
drag, startPoint x: 704, startPoint y: 196, endPoint x: 757, endPoint y: 192, distance: 53.9
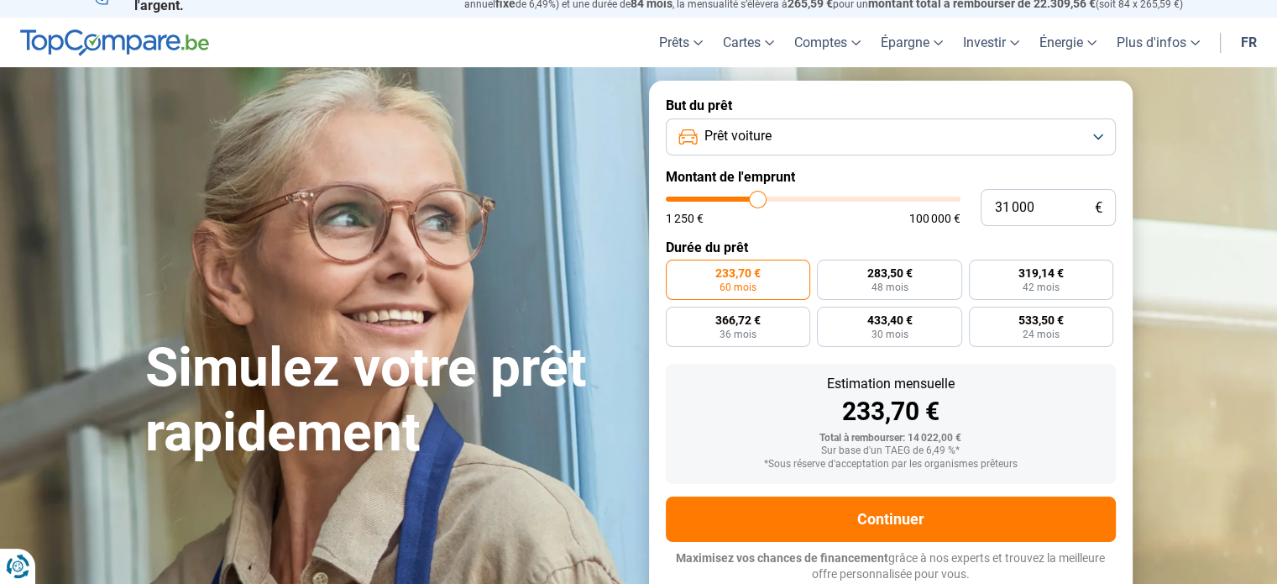
click at [757, 197] on input "range" at bounding box center [813, 199] width 295 height 5
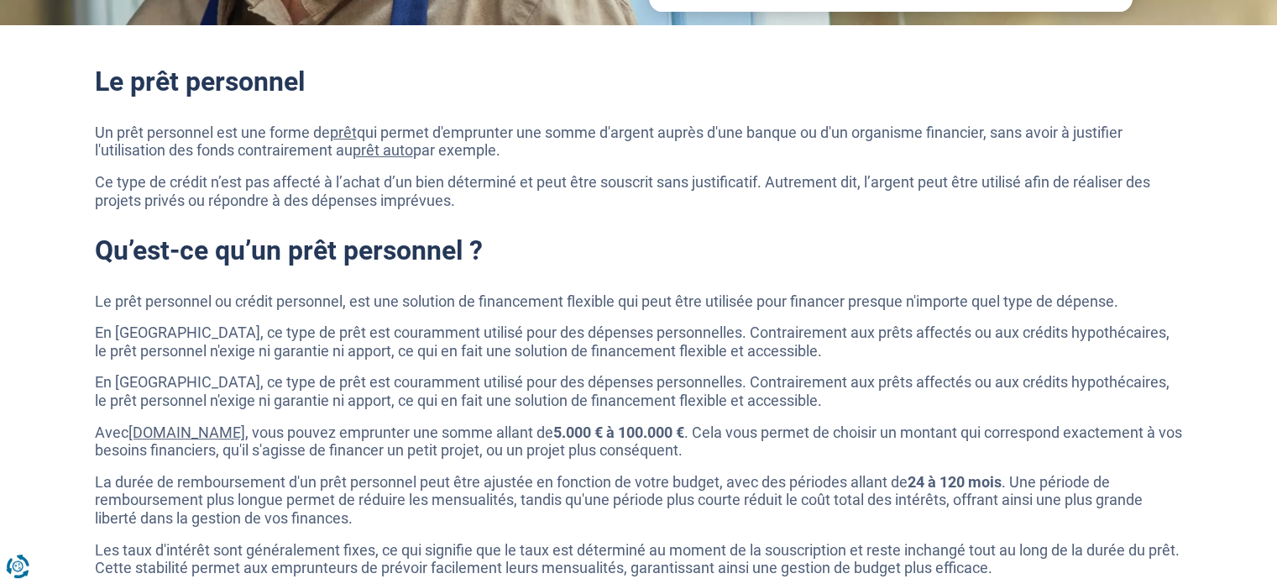
scroll to position [0, 0]
